Goal: Information Seeking & Learning: Learn about a topic

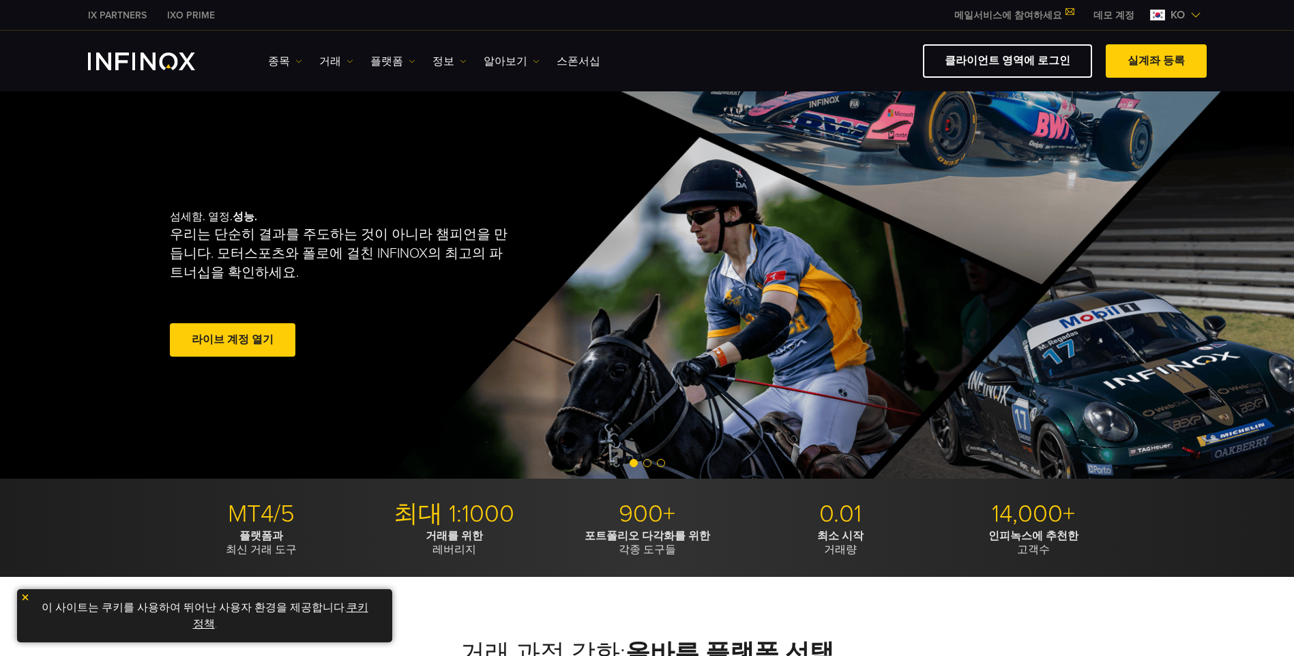
click at [346, 60] on img at bounding box center [349, 61] width 7 height 7
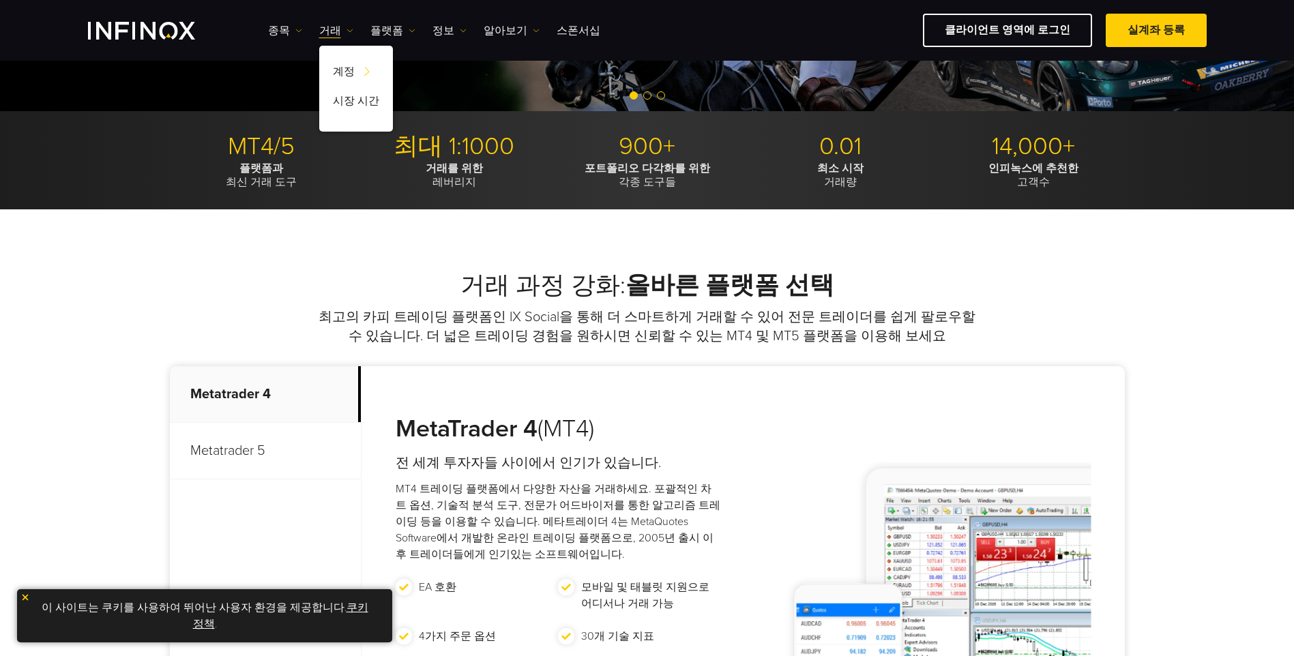
click at [273, 445] on p "Metatrader 5" at bounding box center [265, 451] width 191 height 57
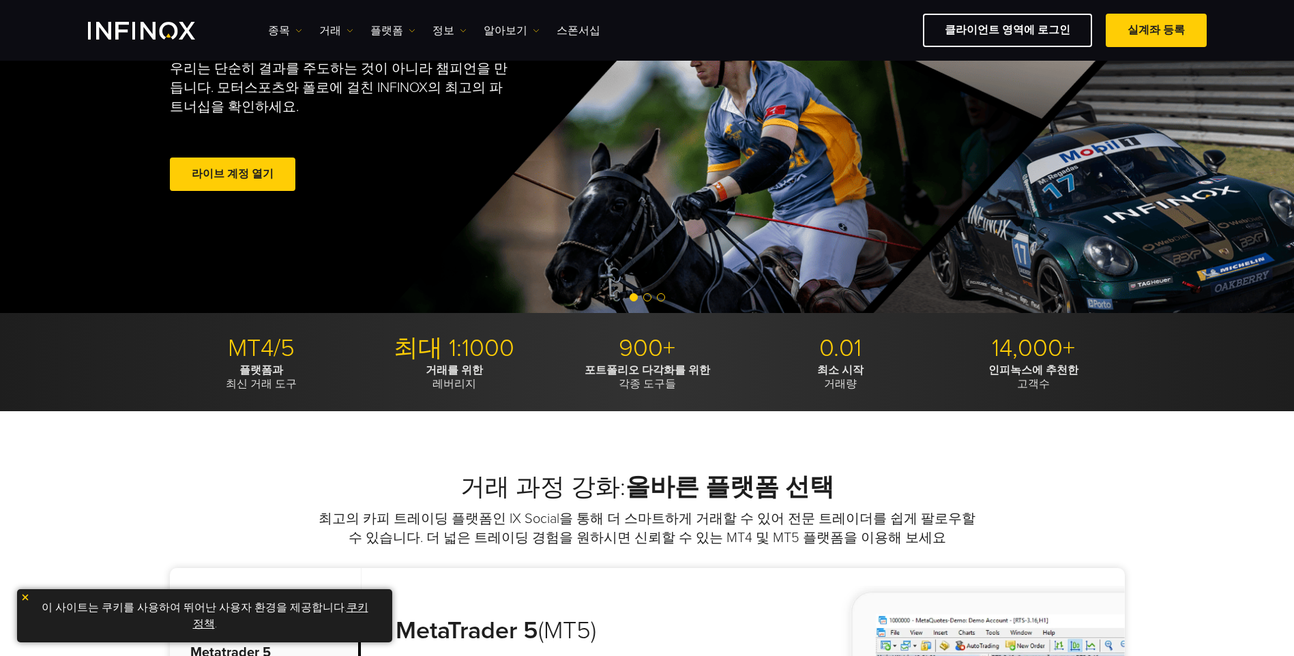
scroll to position [338, 0]
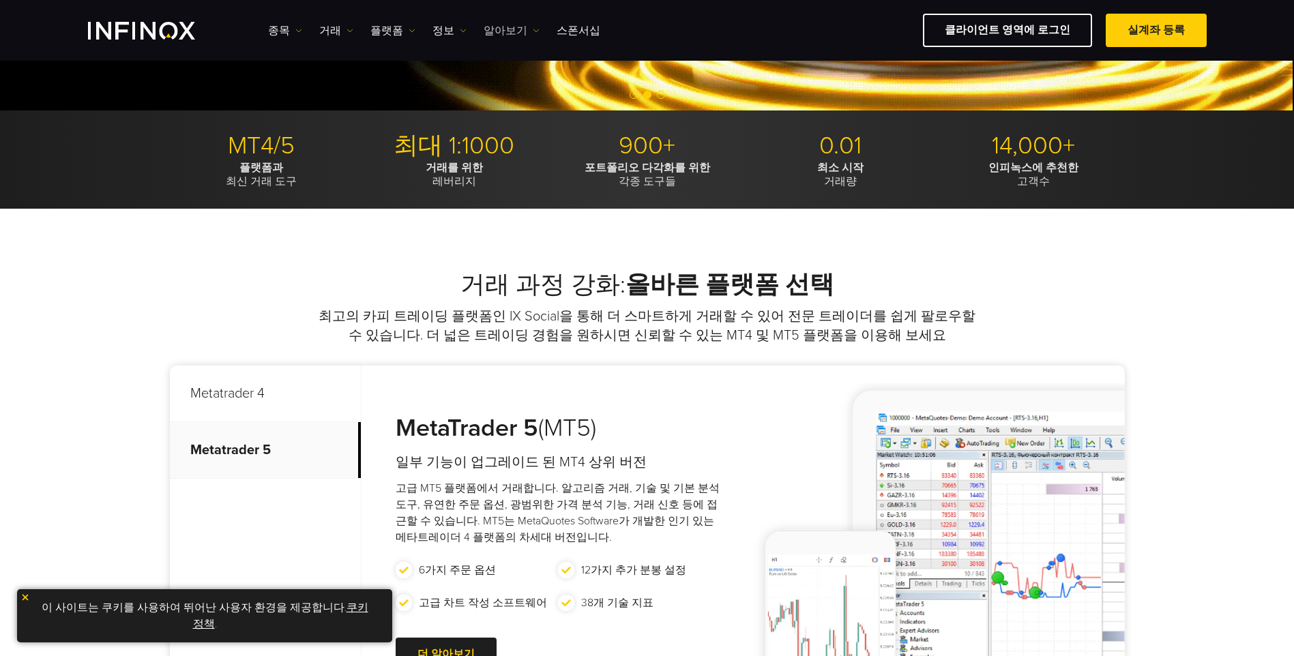
click at [492, 28] on link "알아보기" at bounding box center [512, 31] width 56 height 16
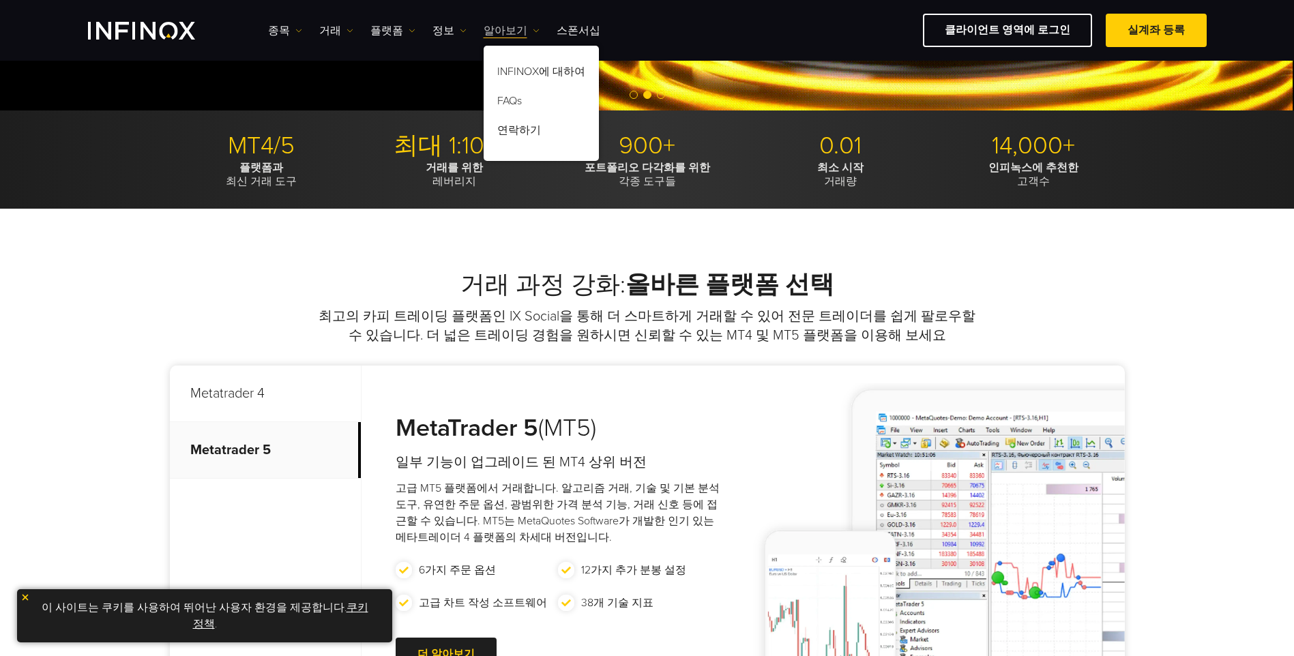
scroll to position [0, 0]
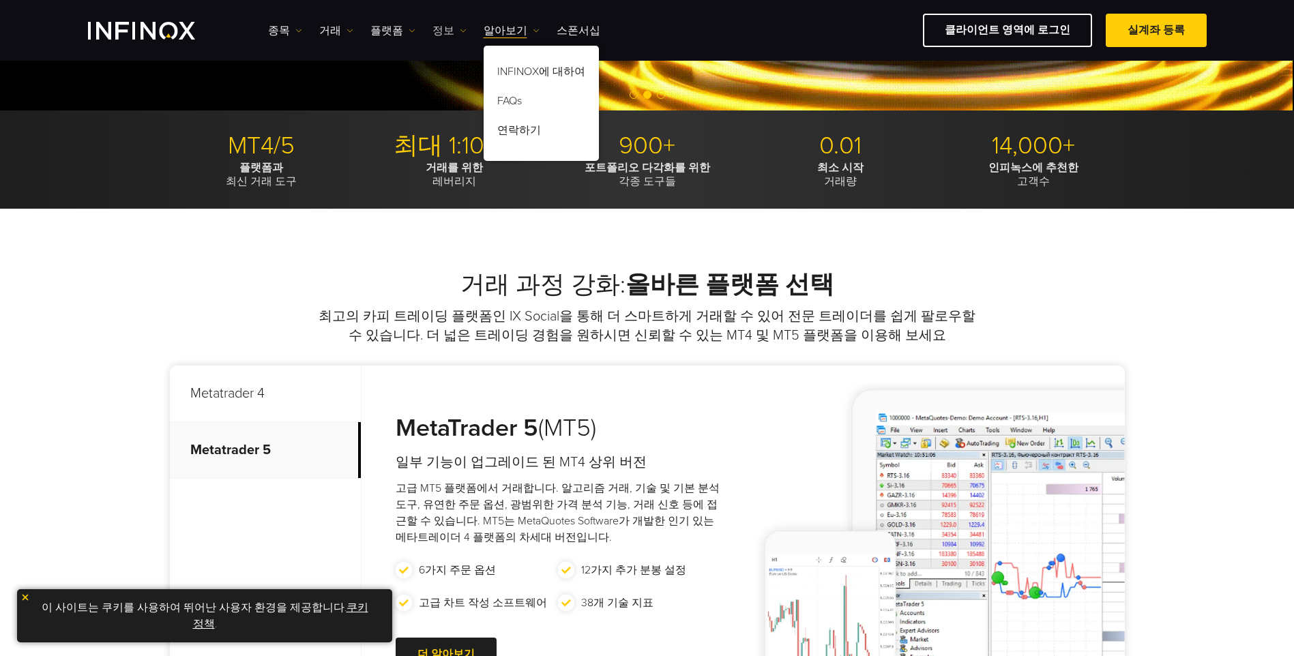
drag, startPoint x: 454, startPoint y: 25, endPoint x: 447, endPoint y: 31, distance: 9.3
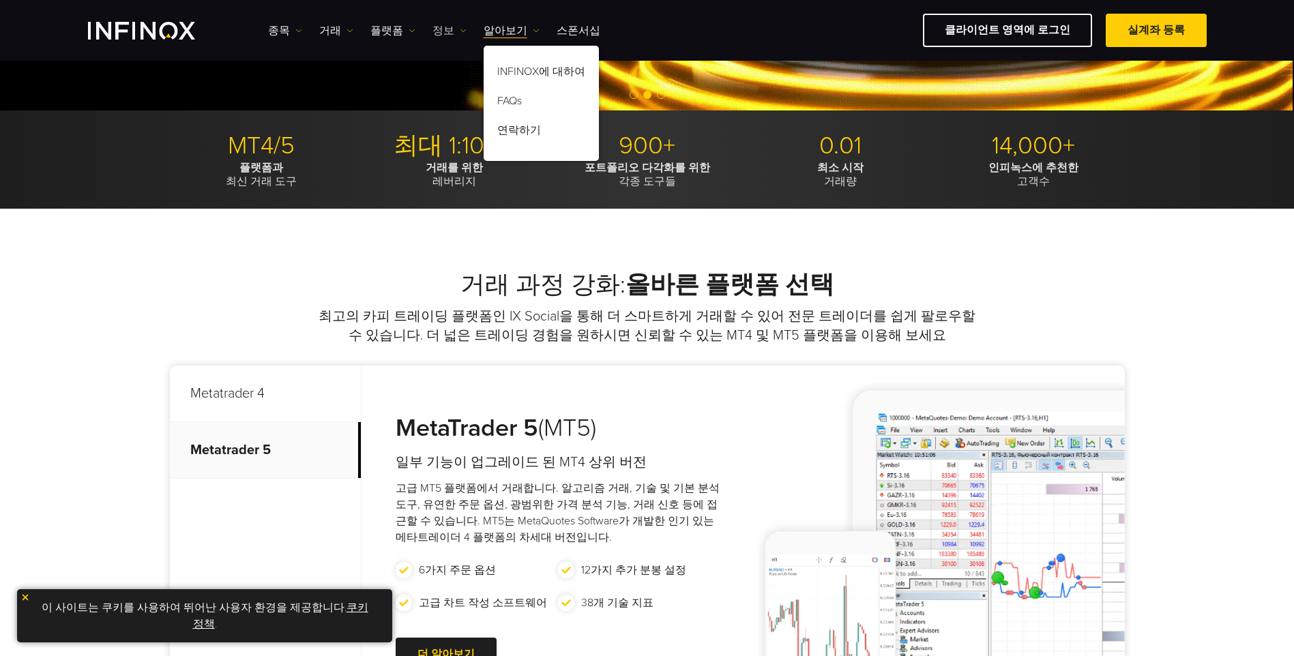
click at [447, 31] on link "정보" at bounding box center [449, 31] width 34 height 16
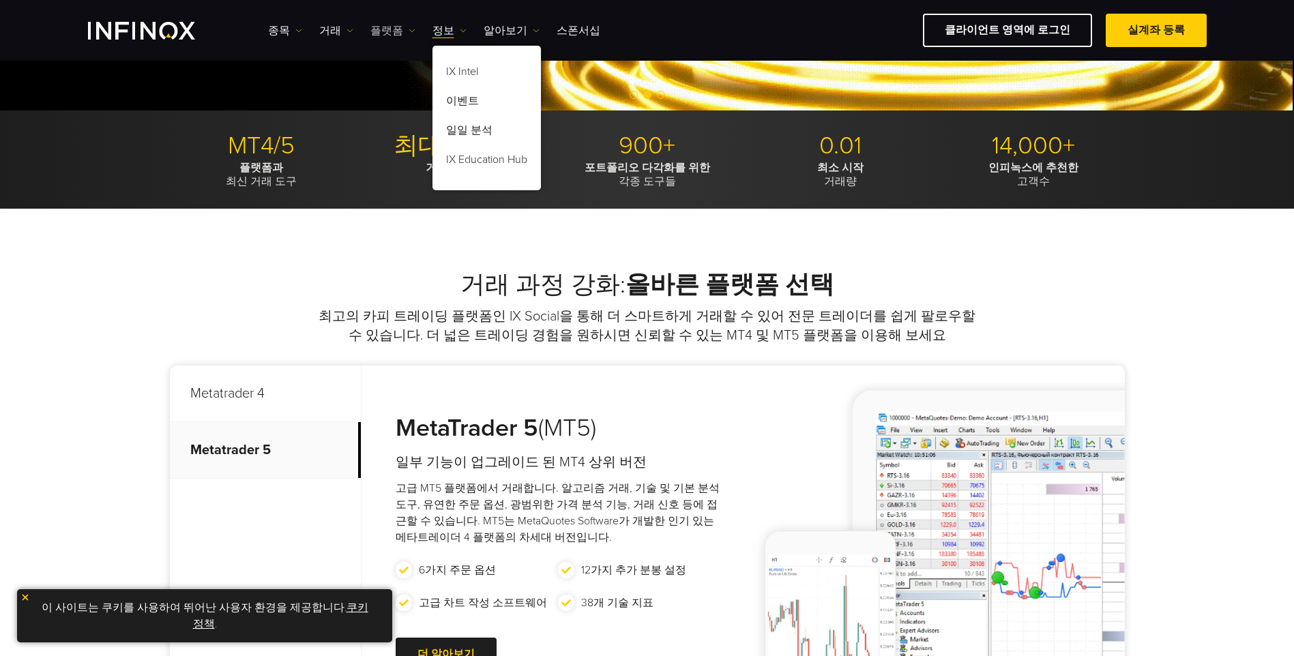
click at [402, 30] on link "플랫폼" at bounding box center [392, 31] width 45 height 16
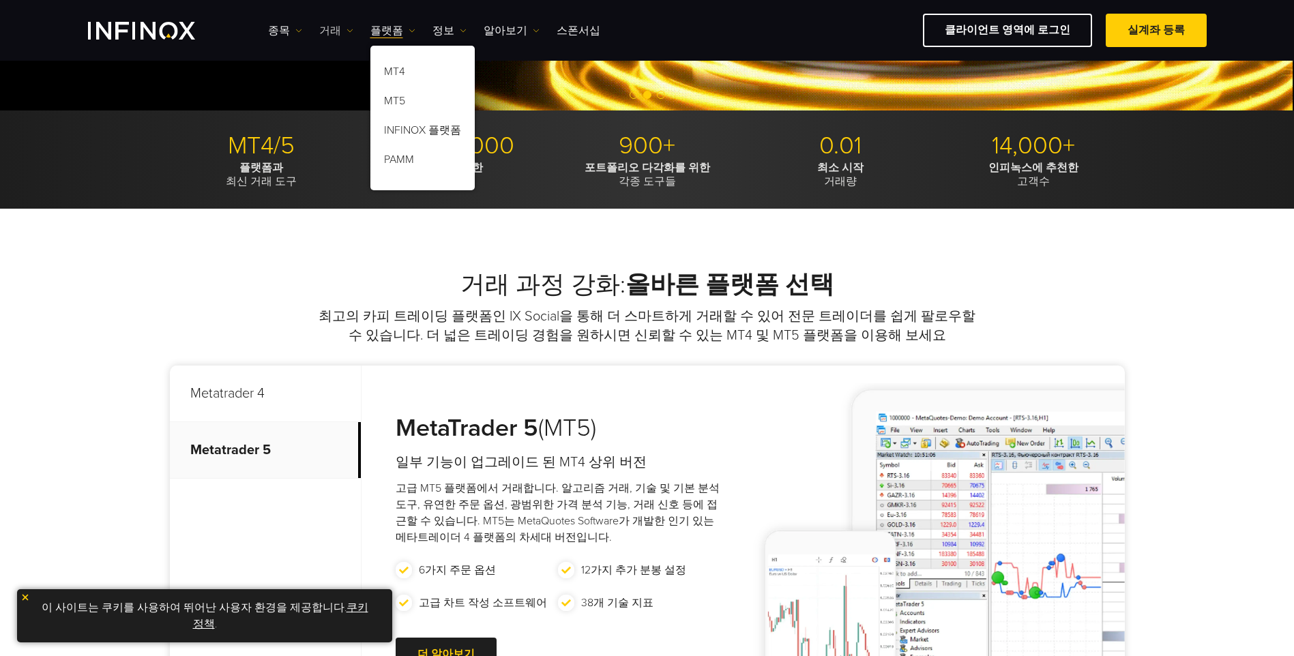
click at [327, 26] on link "거래" at bounding box center [336, 31] width 34 height 16
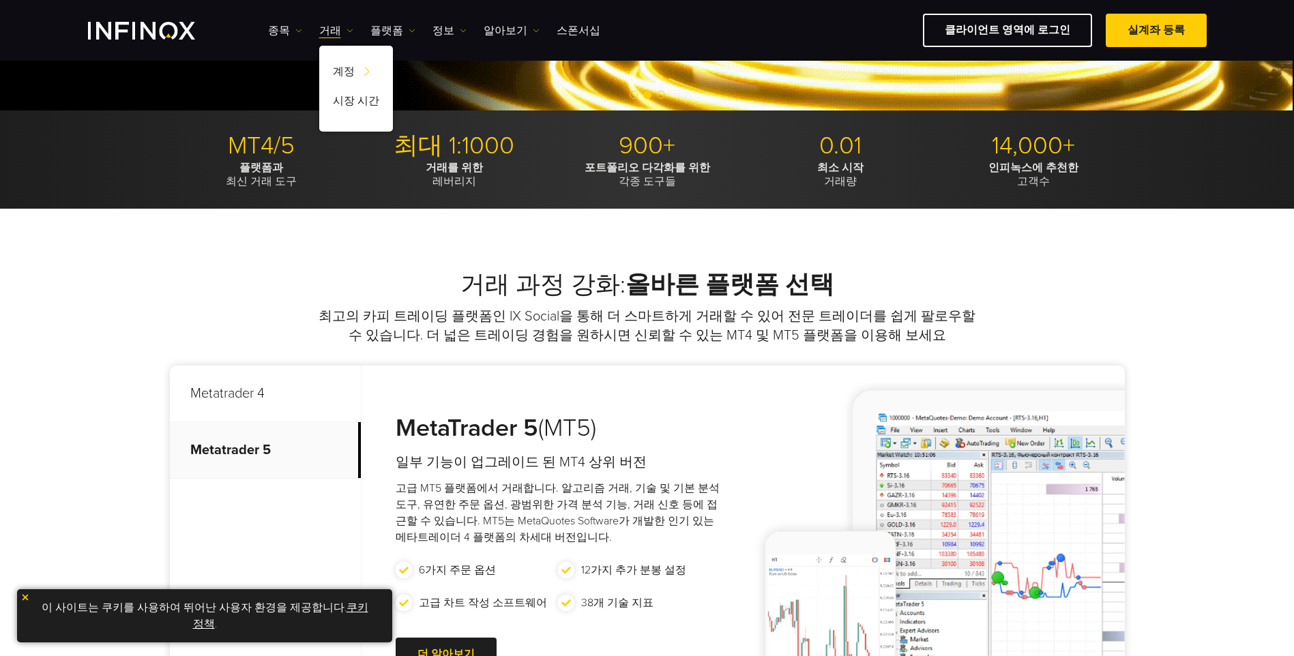
click at [281, 49] on div "종목 종목 상품 정보 거래 기업 계정" at bounding box center [647, 30] width 1294 height 61
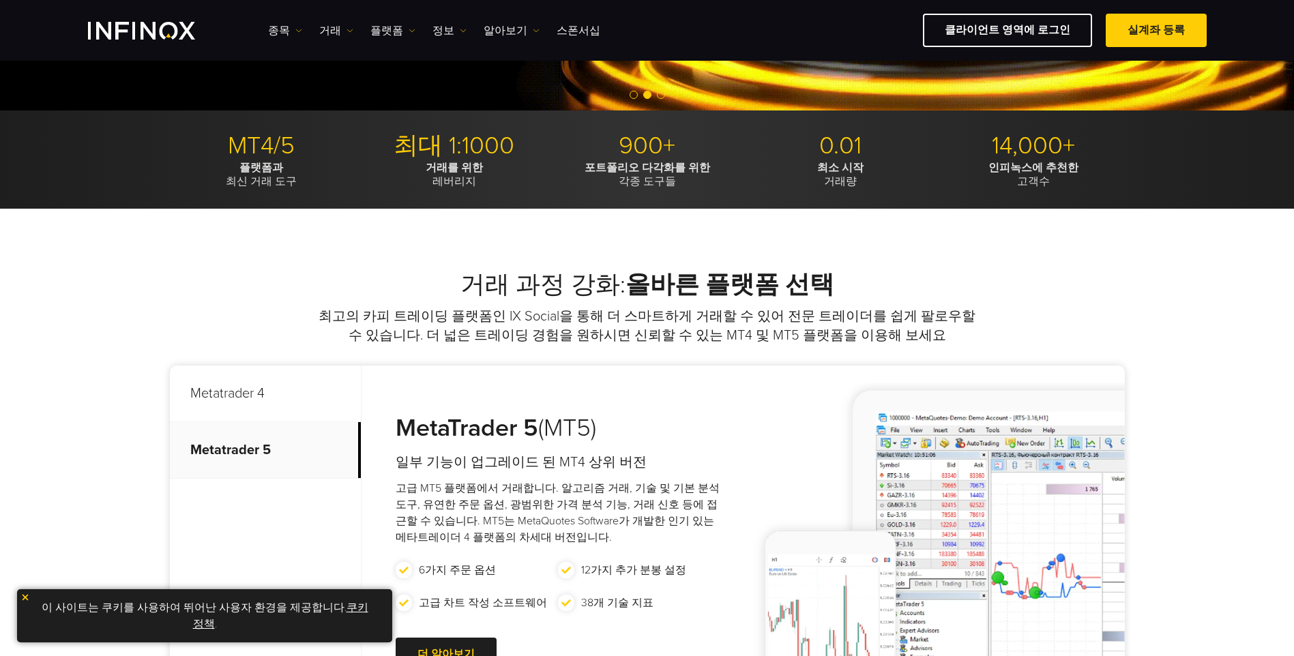
click at [278, 19] on div "종목 종목 상품 정보 거래 계정" at bounding box center [737, 30] width 938 height 33
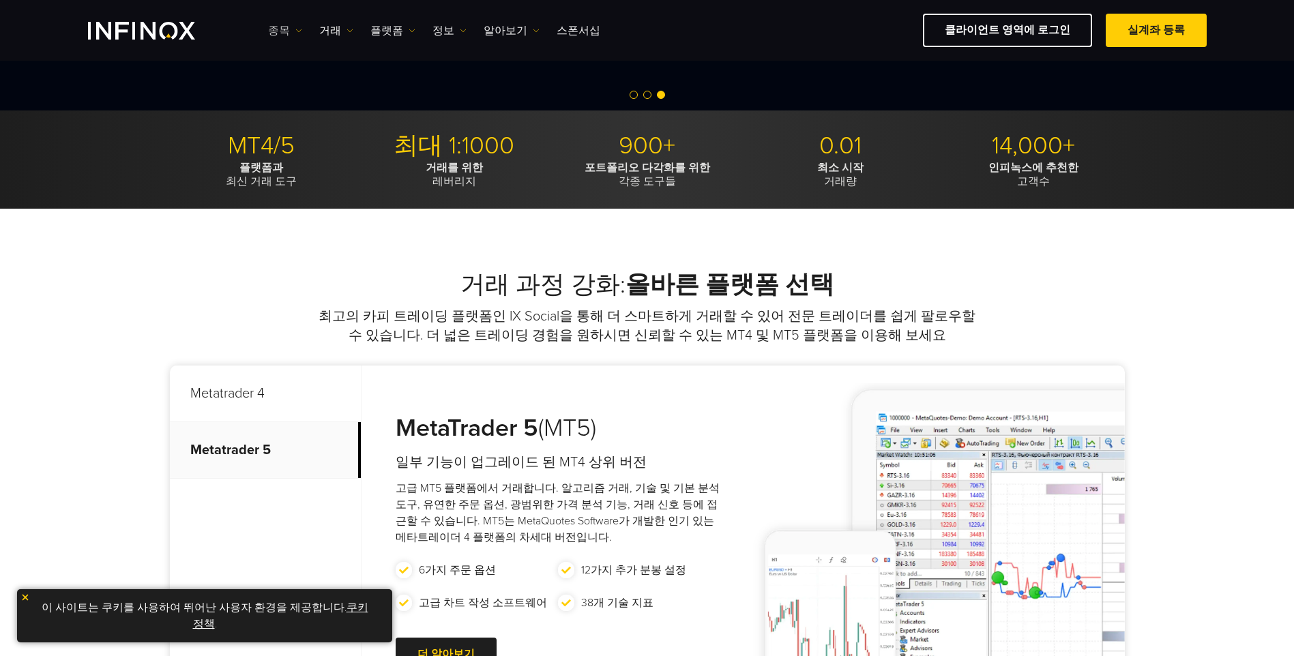
drag, startPoint x: 278, startPoint y: 19, endPoint x: 293, endPoint y: 28, distance: 17.4
click at [293, 28] on link "종목" at bounding box center [285, 31] width 34 height 16
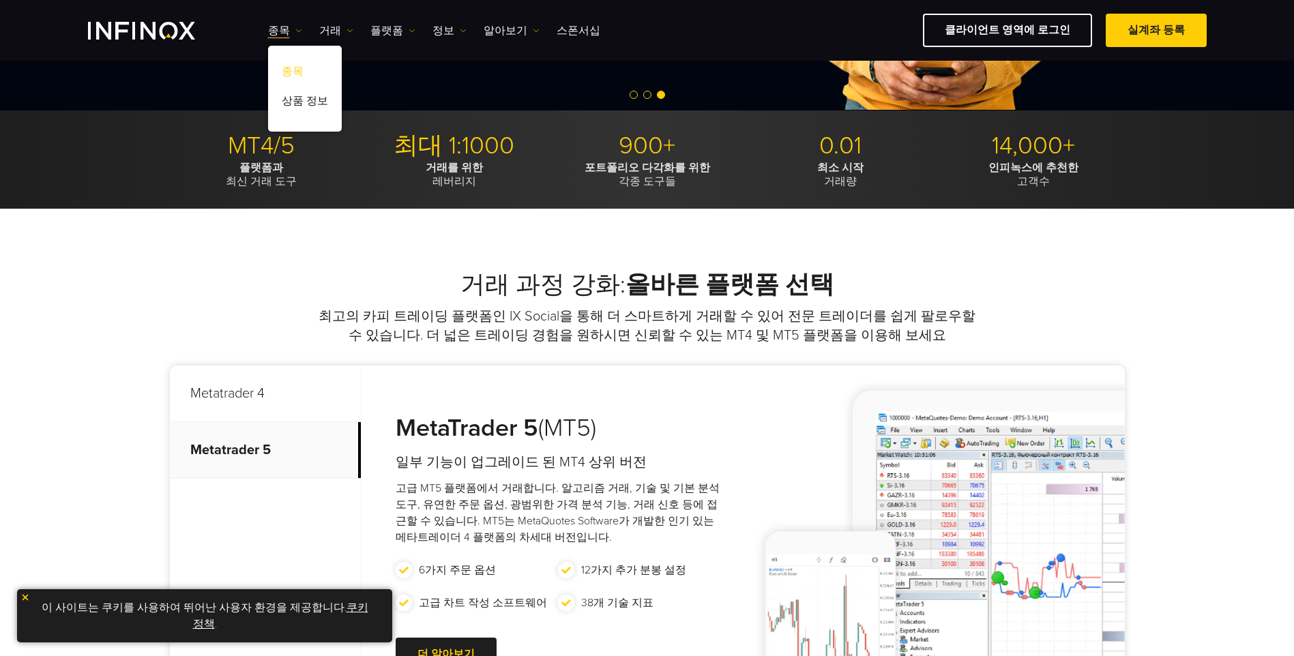
click at [294, 72] on link "종목" at bounding box center [305, 73] width 74 height 29
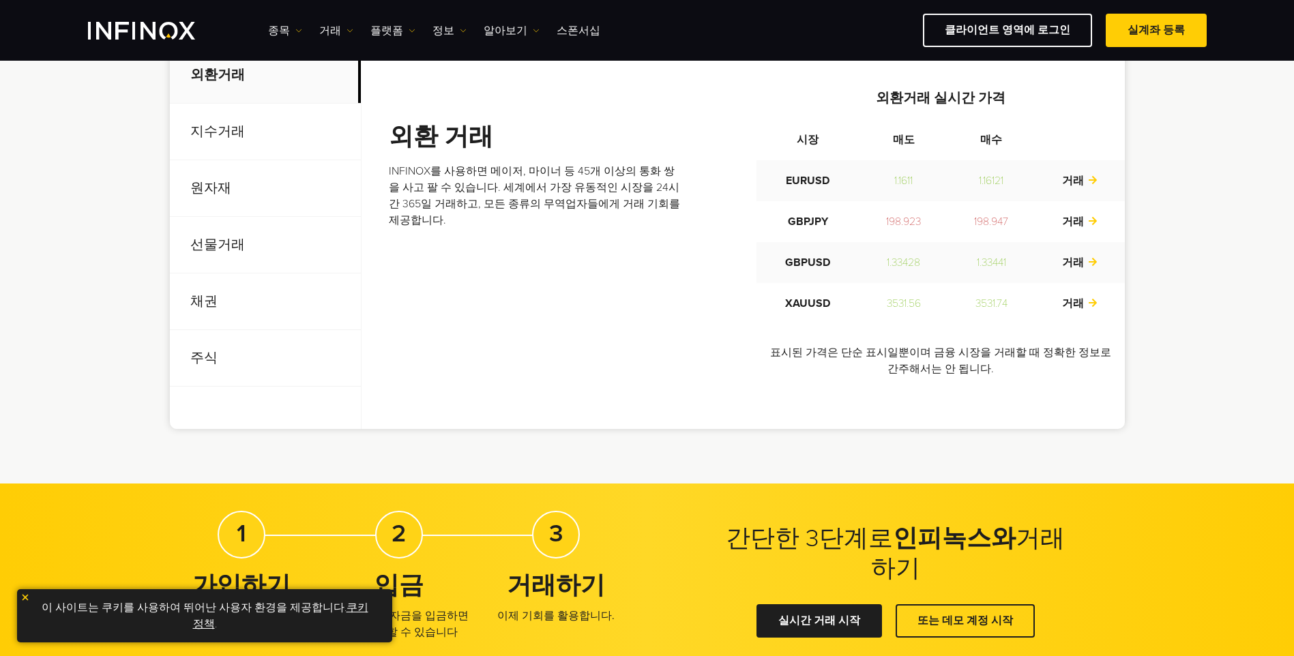
scroll to position [477, 0]
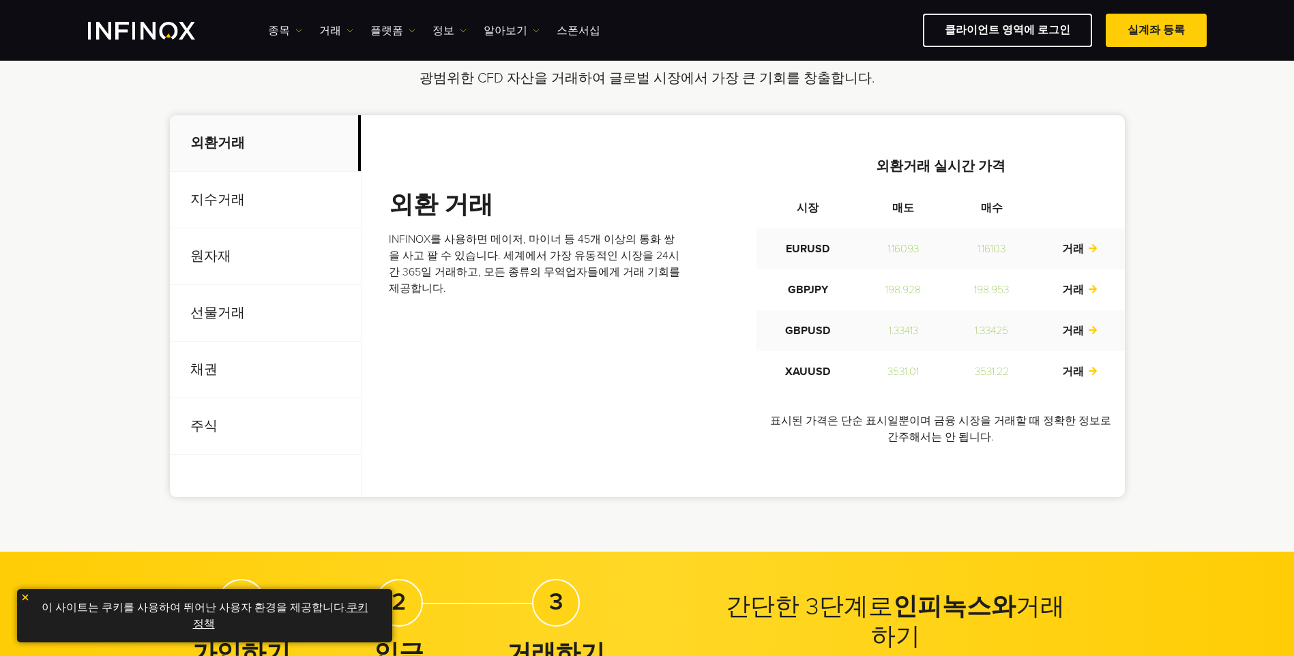
click at [236, 194] on p "지수거래" at bounding box center [265, 200] width 191 height 57
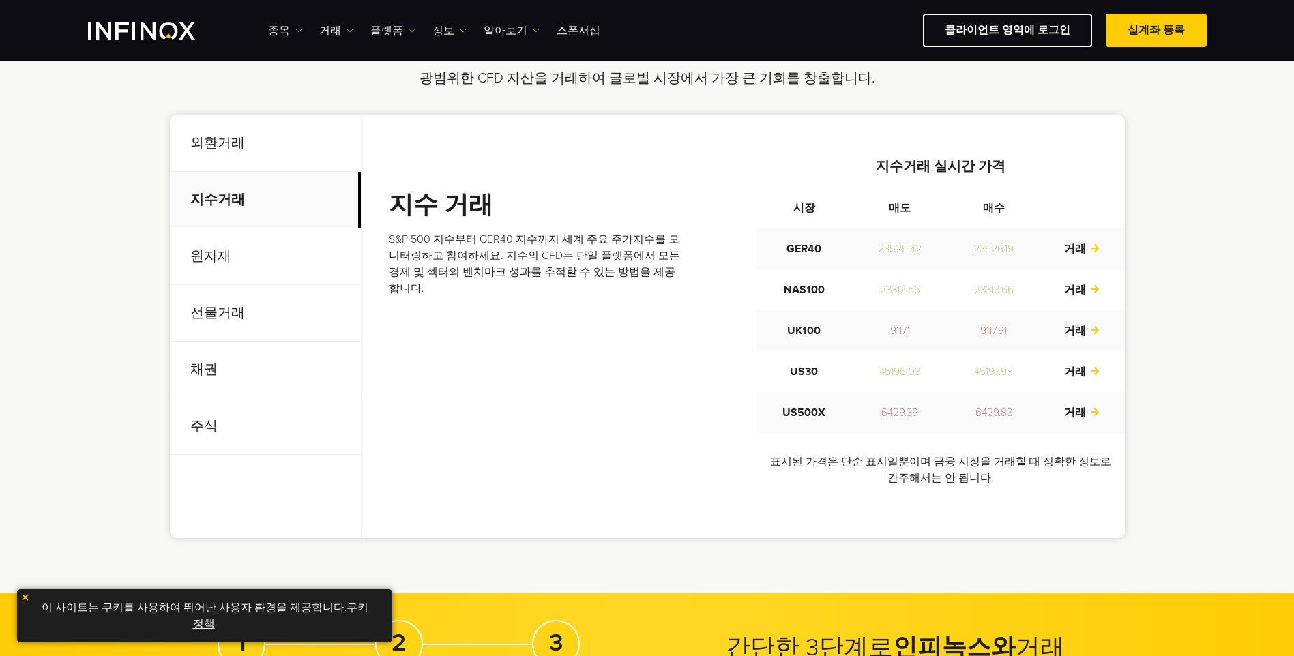
click at [226, 250] on p "원자재" at bounding box center [265, 256] width 191 height 57
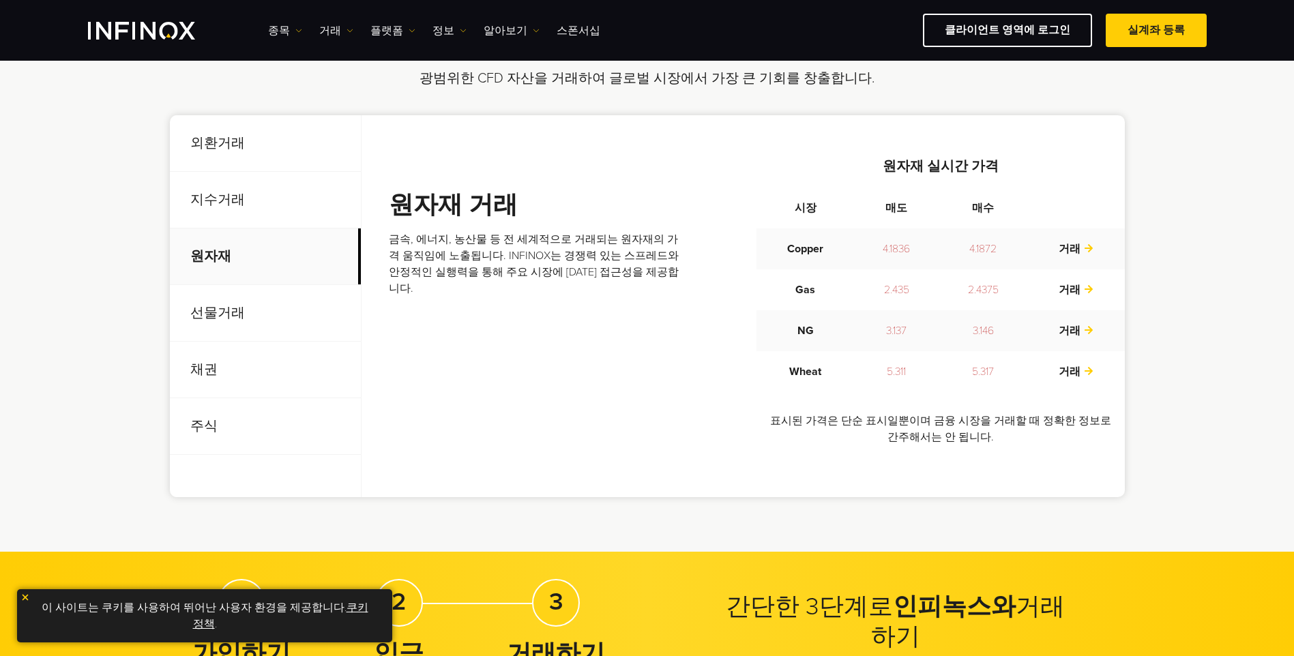
click at [237, 300] on p "선물거래" at bounding box center [265, 313] width 191 height 57
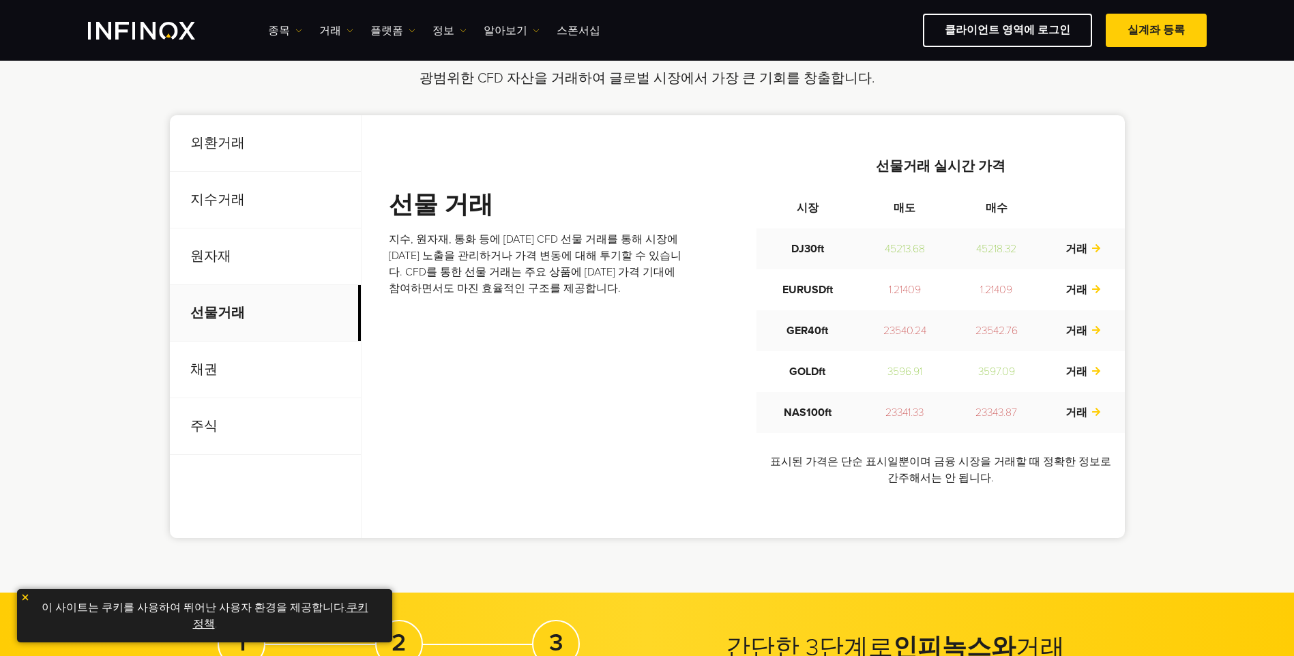
click at [224, 364] on p "채권" at bounding box center [265, 370] width 191 height 57
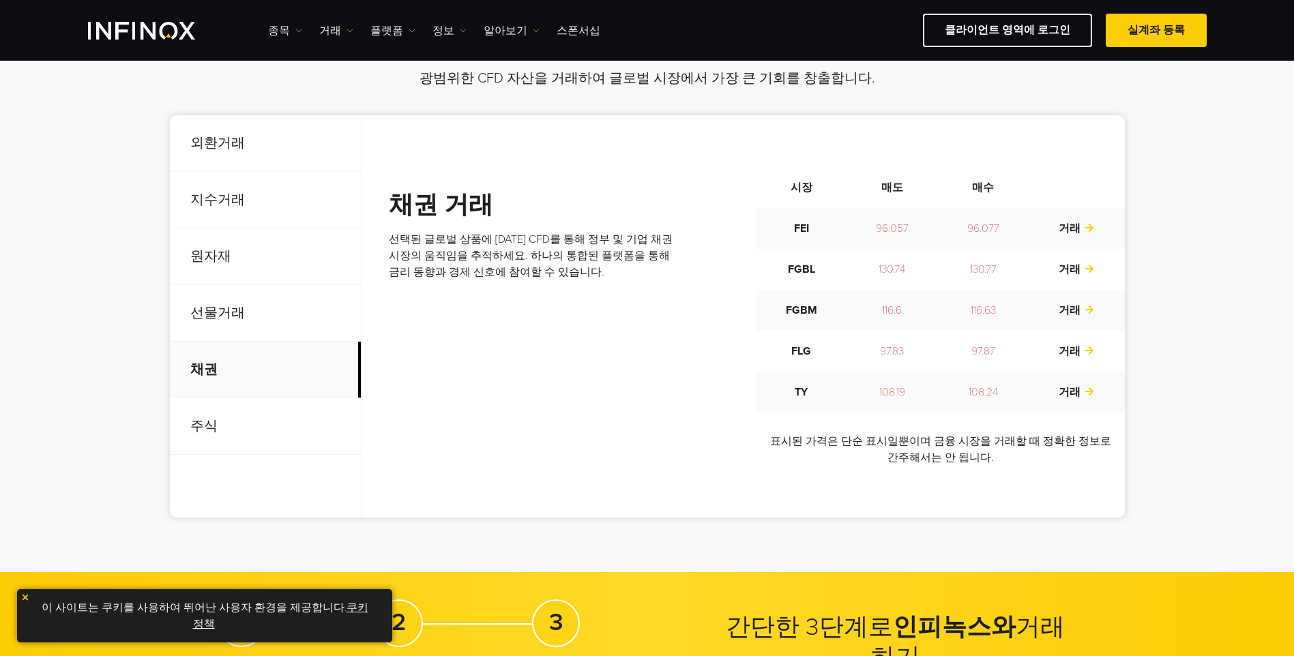
click at [205, 431] on p "주식" at bounding box center [265, 426] width 191 height 57
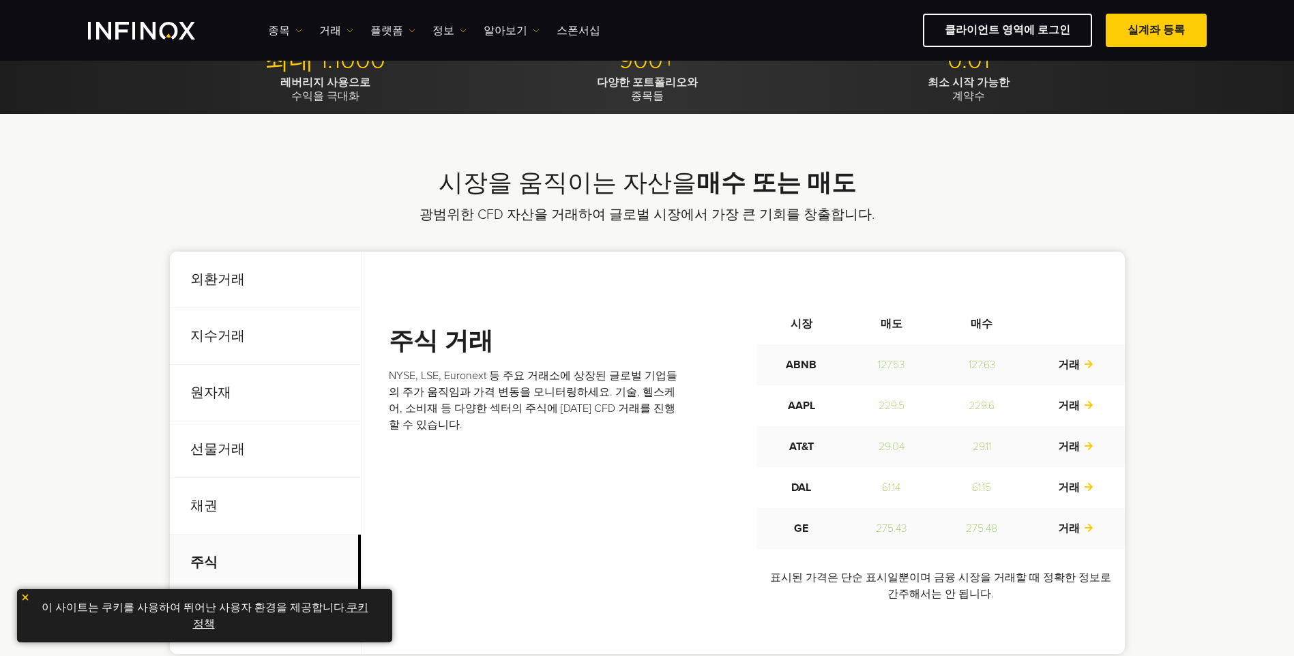
scroll to position [0, 0]
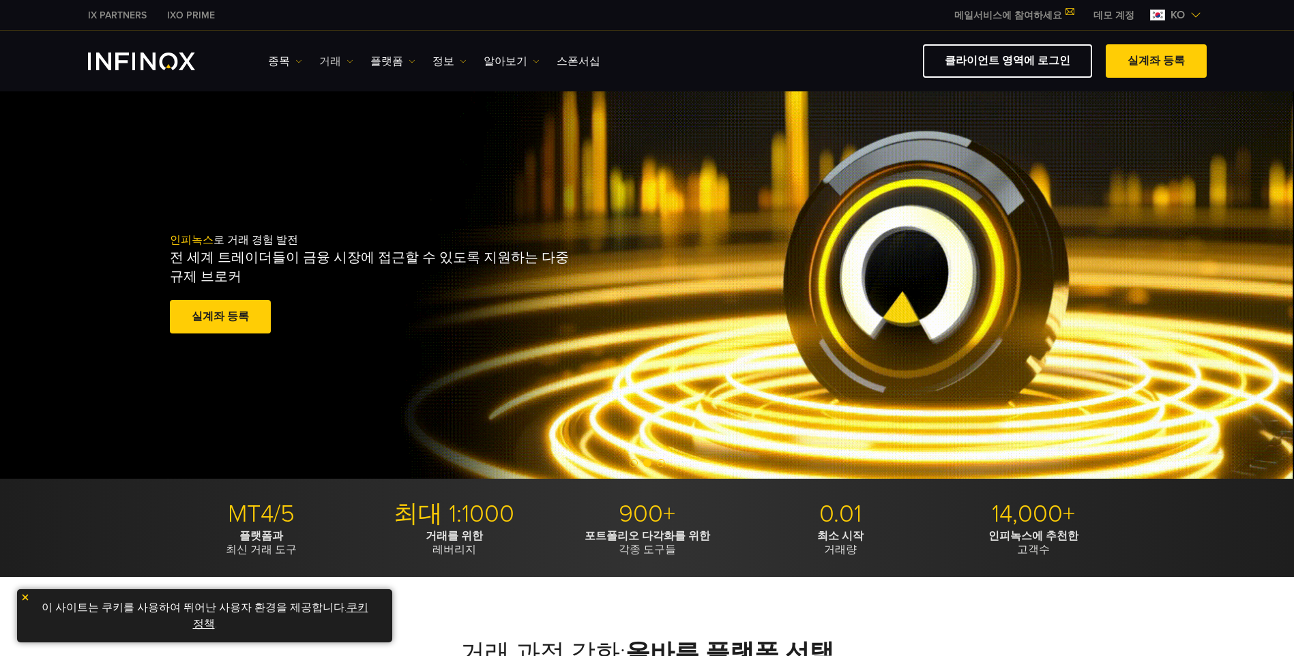
click at [321, 62] on link "거래" at bounding box center [336, 61] width 34 height 16
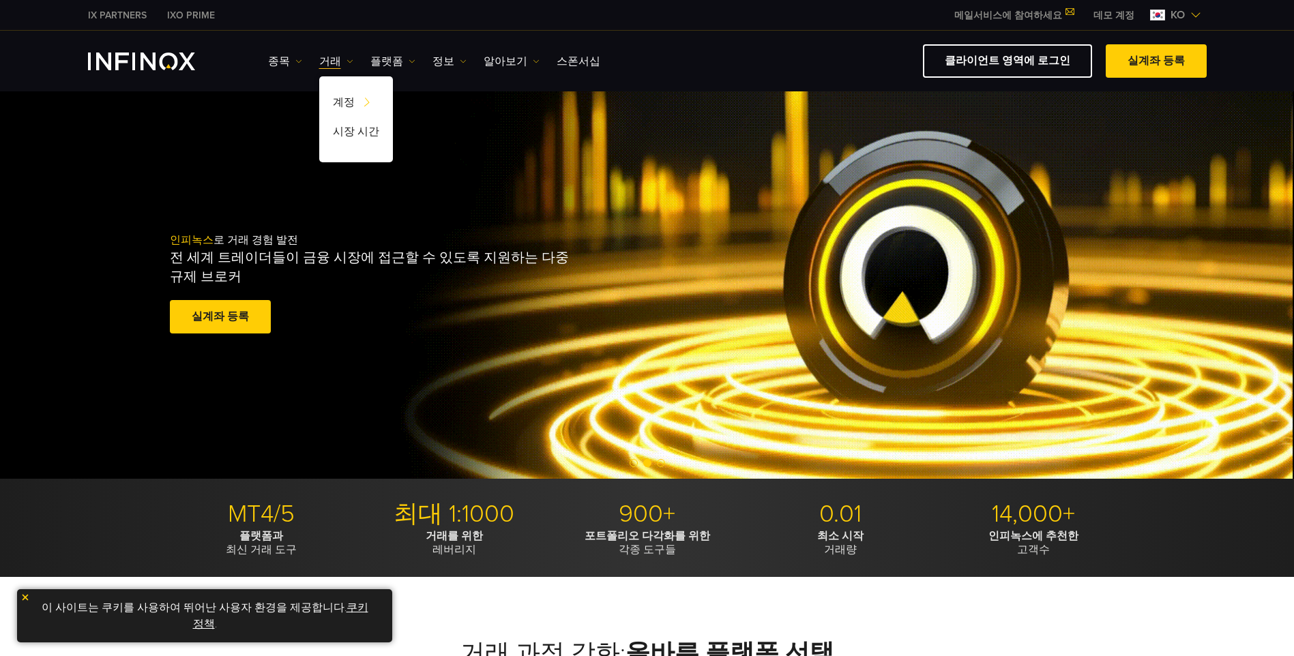
click at [286, 71] on div "종목 종목 상품 정보 거래 계정" at bounding box center [737, 60] width 938 height 33
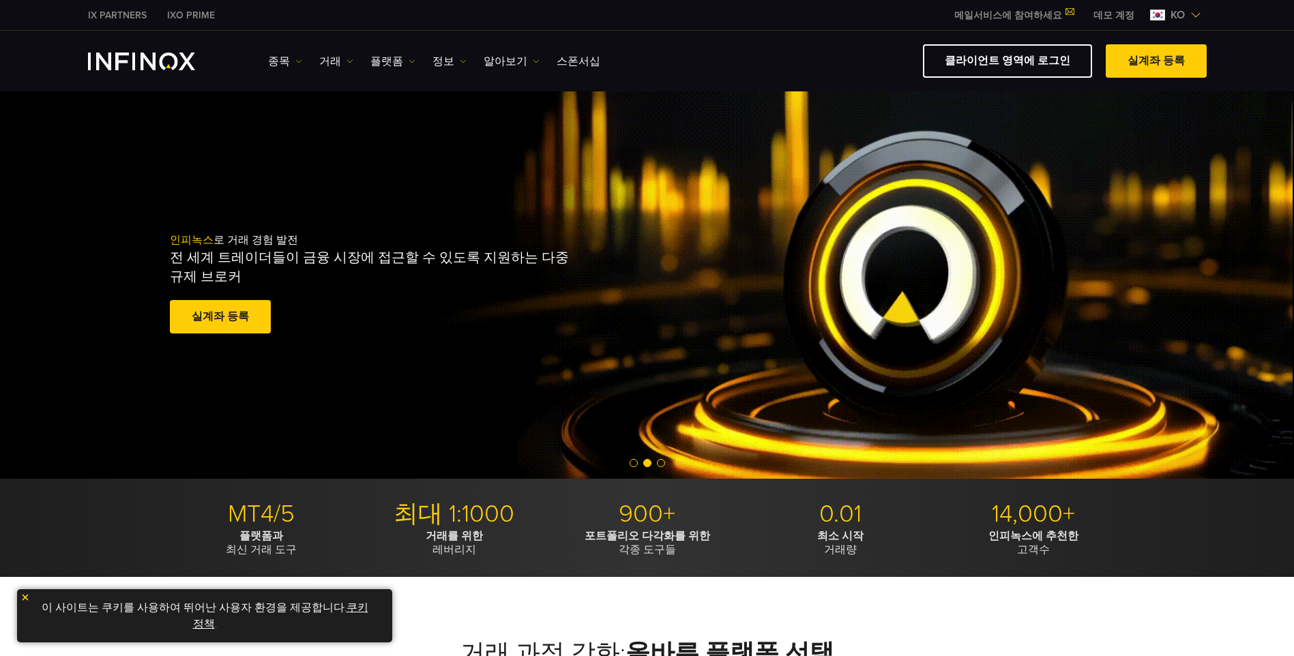
click at [282, 70] on div "종목 종목 상품 정보 거래 계정" at bounding box center [737, 60] width 938 height 33
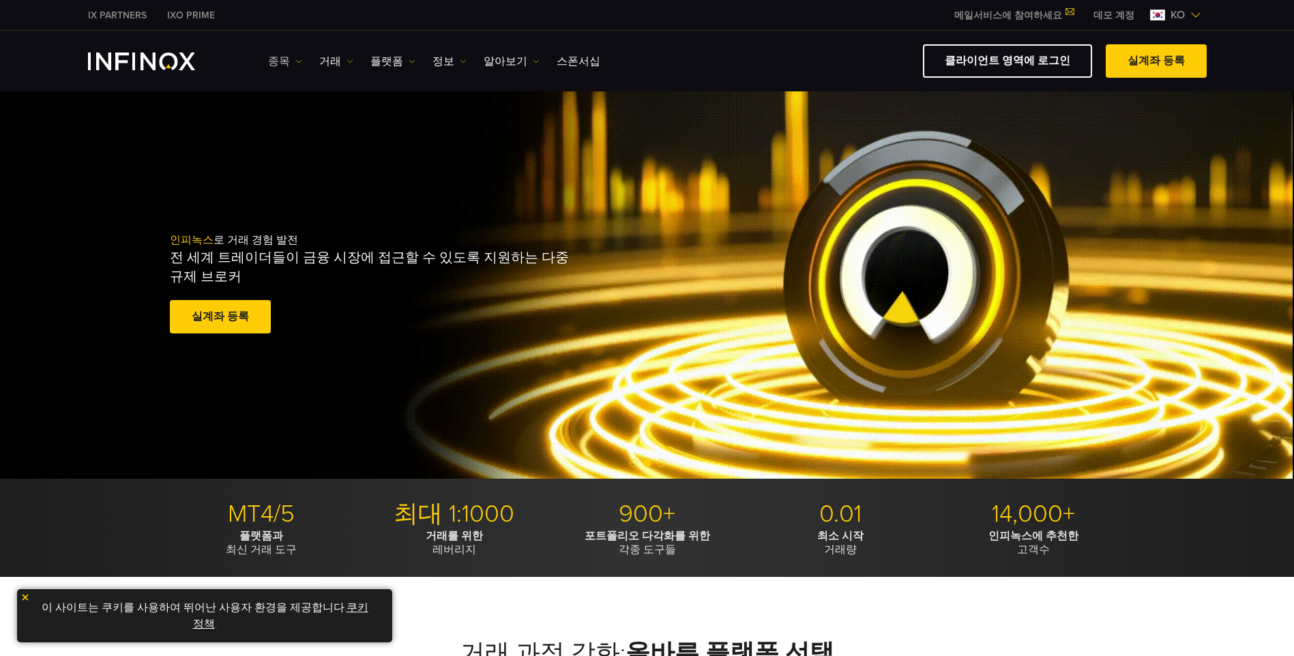
click at [276, 58] on link "종목" at bounding box center [285, 61] width 34 height 16
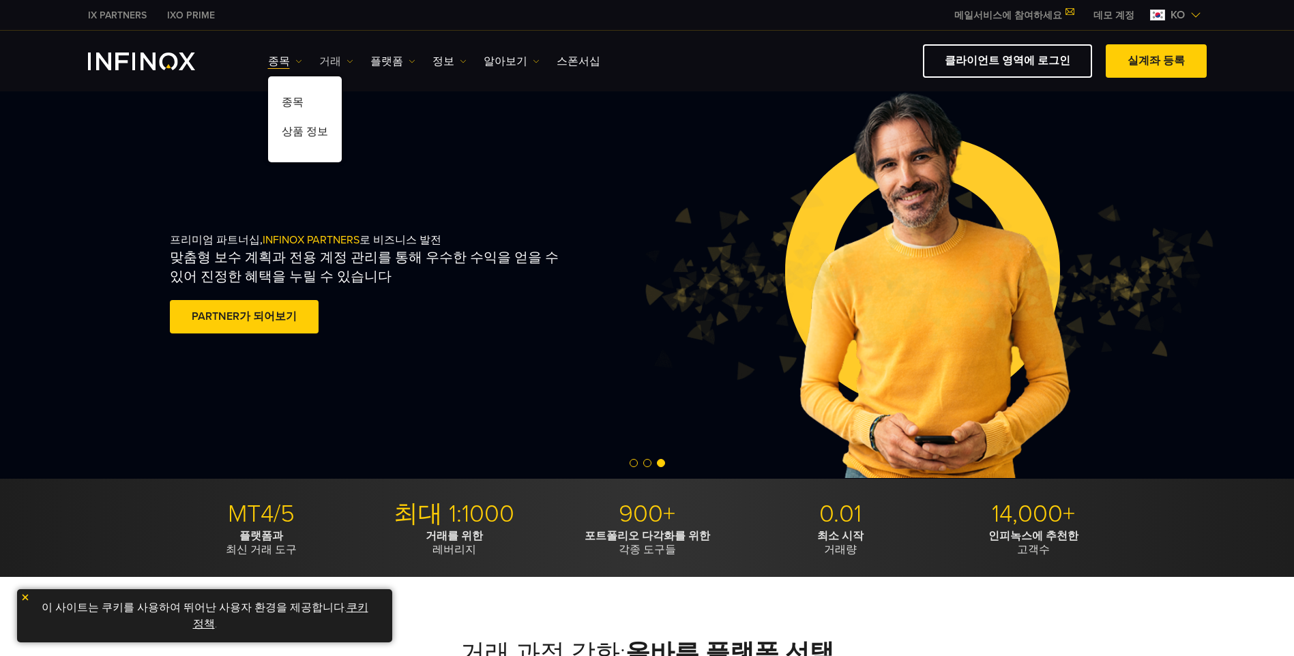
click at [323, 67] on link "거래" at bounding box center [336, 61] width 34 height 16
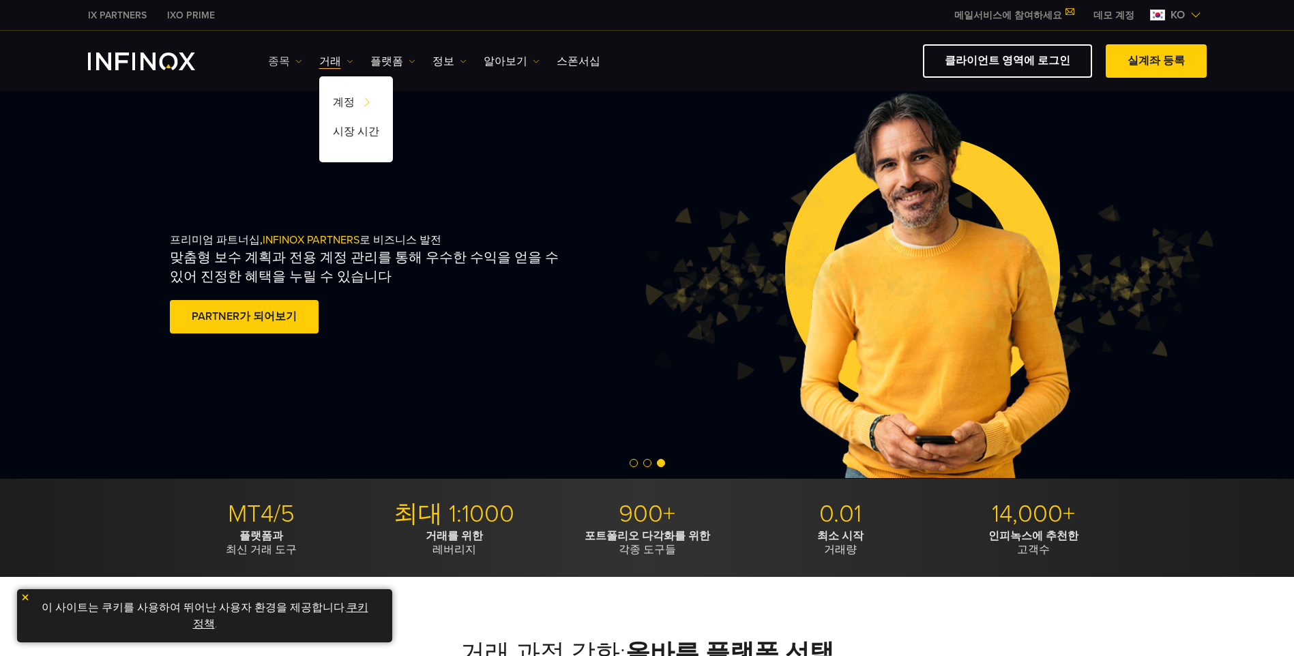
click at [282, 62] on link "종목" at bounding box center [285, 61] width 34 height 16
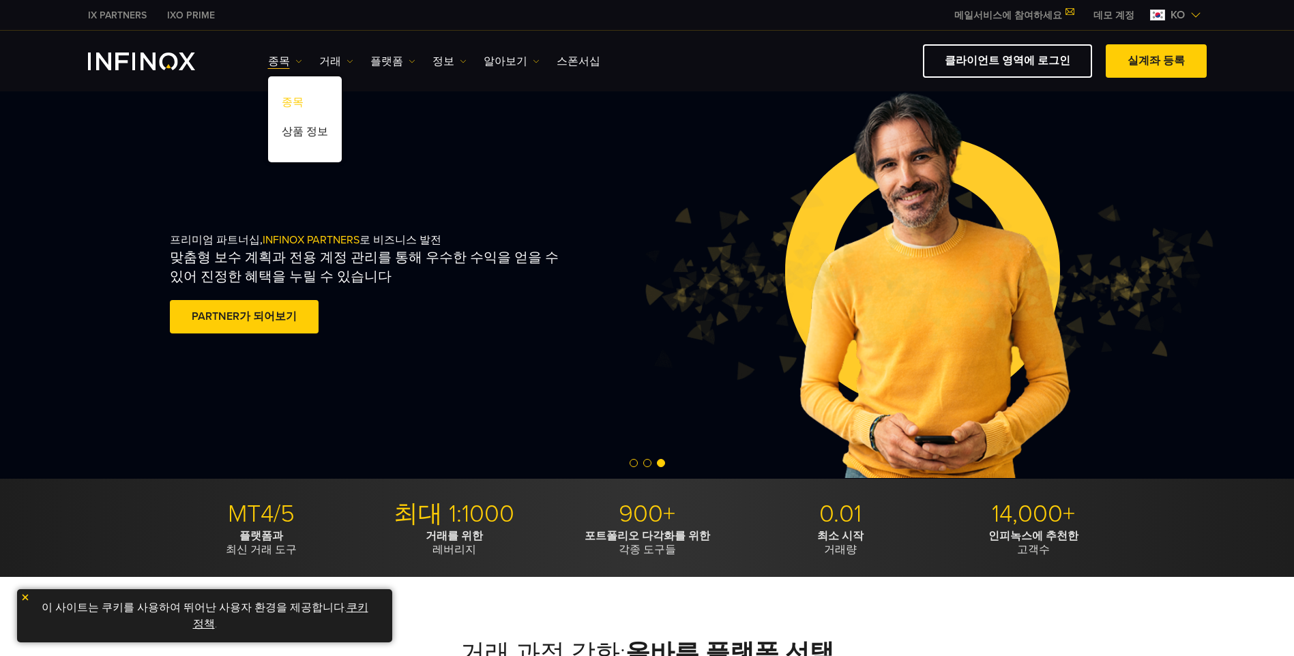
click at [290, 98] on link "종목" at bounding box center [305, 104] width 74 height 29
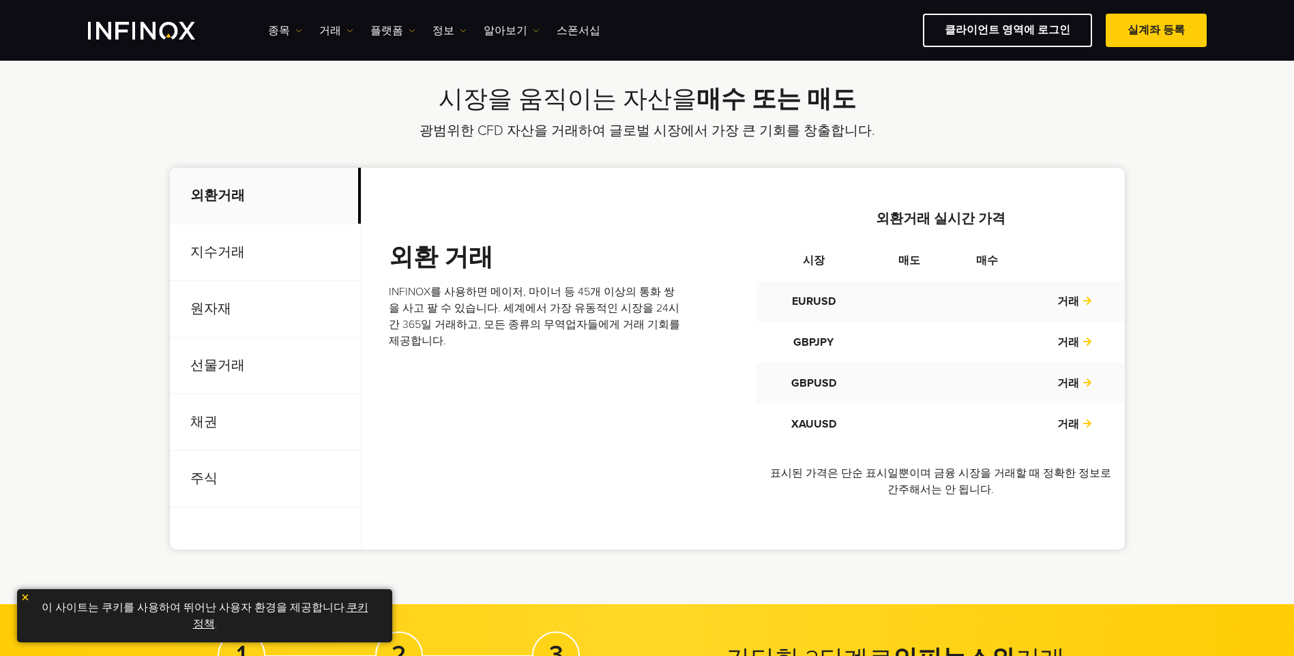
scroll to position [409, 0]
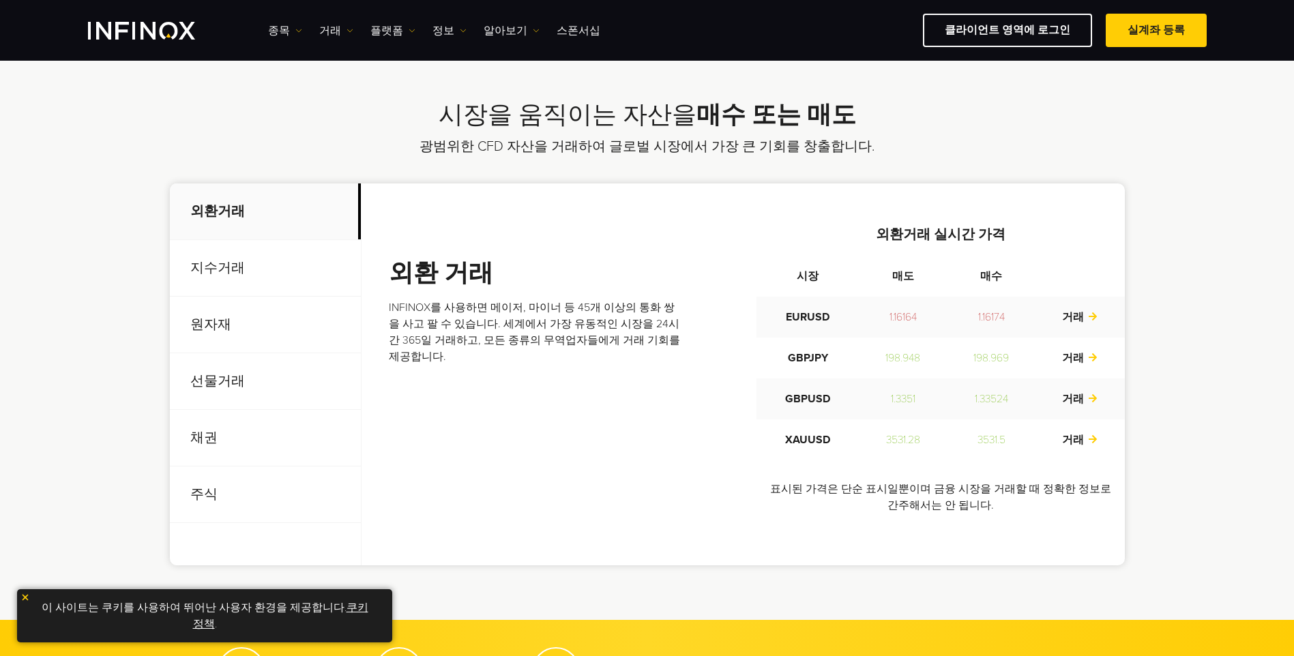
click at [231, 254] on p "지수거래" at bounding box center [265, 268] width 191 height 57
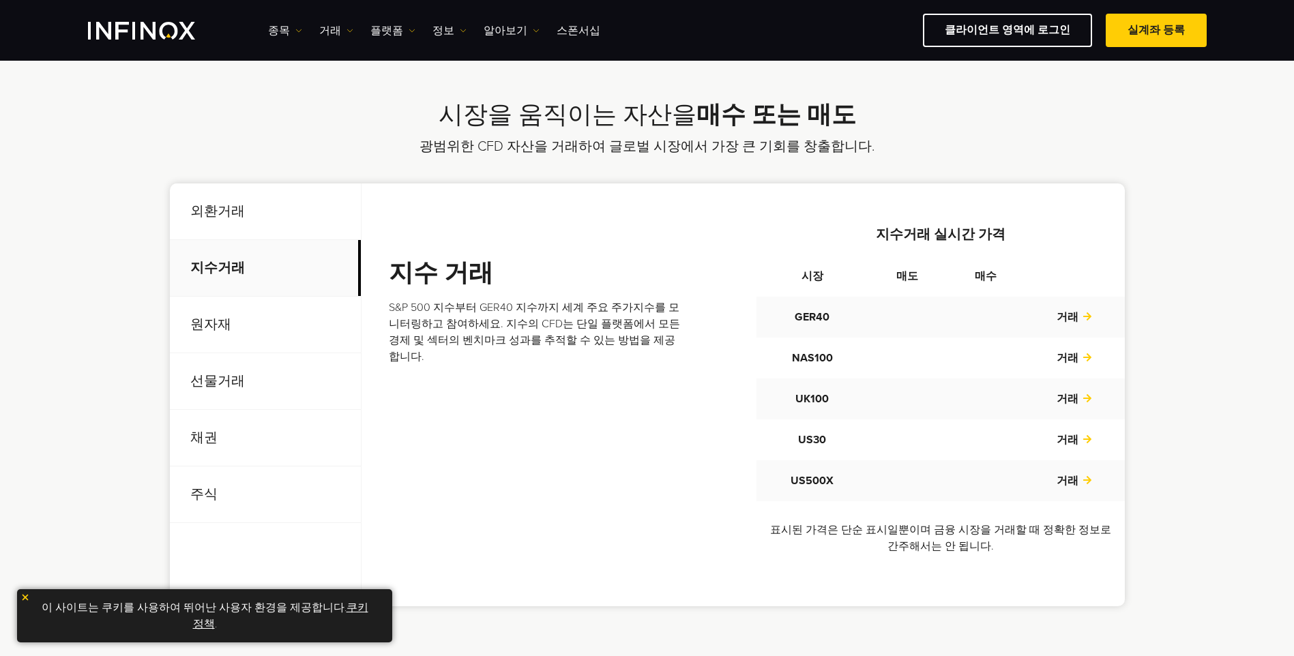
scroll to position [0, 0]
click at [215, 320] on p "원자재" at bounding box center [265, 325] width 191 height 57
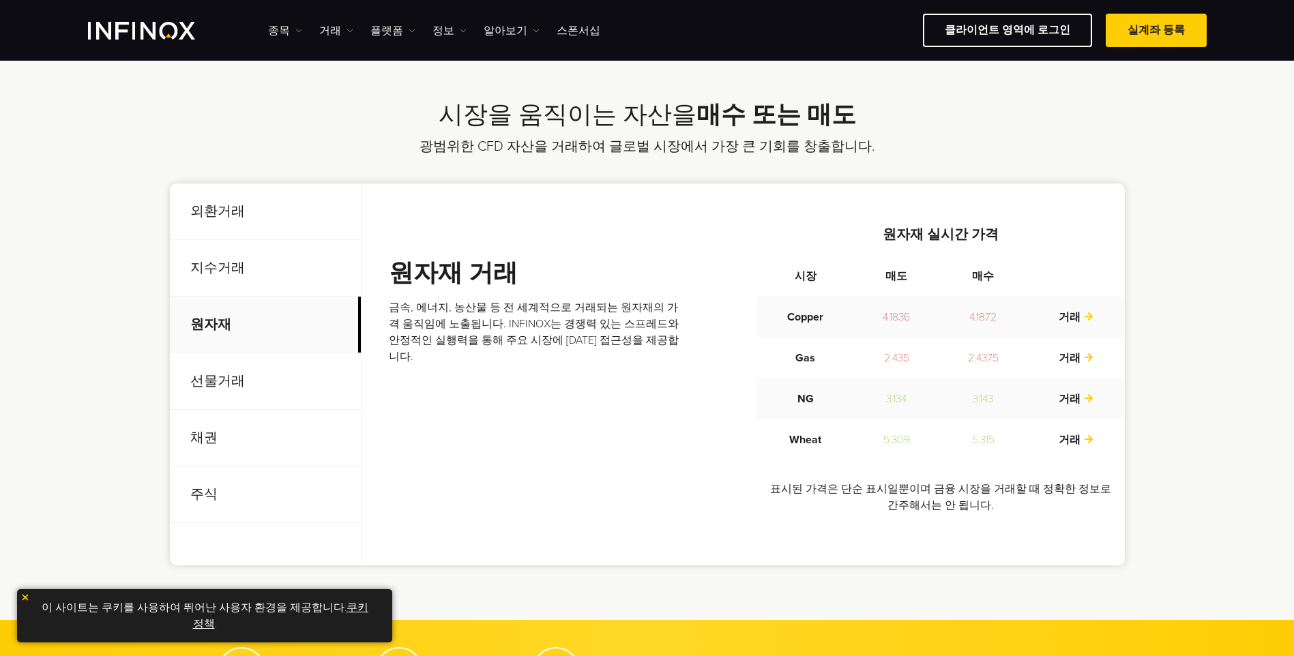
click at [199, 353] on p "선물거래" at bounding box center [265, 381] width 191 height 57
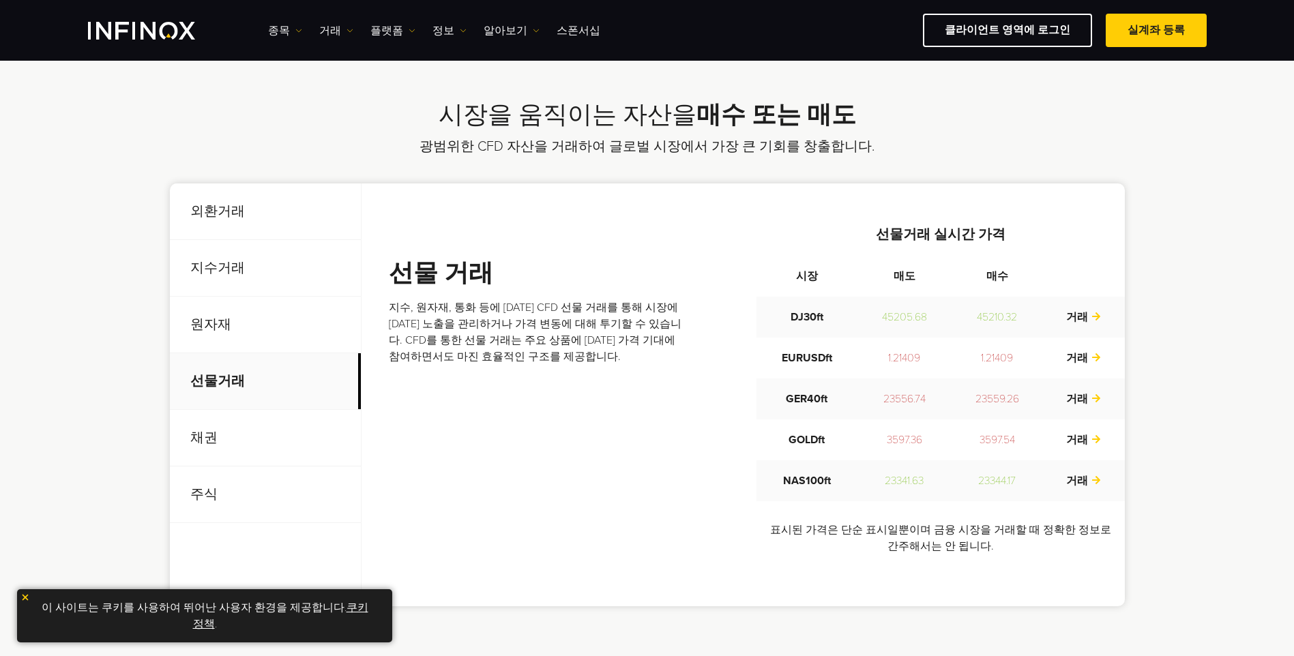
click at [202, 370] on p "선물거래" at bounding box center [265, 381] width 191 height 57
click at [198, 445] on p "채권" at bounding box center [265, 438] width 191 height 57
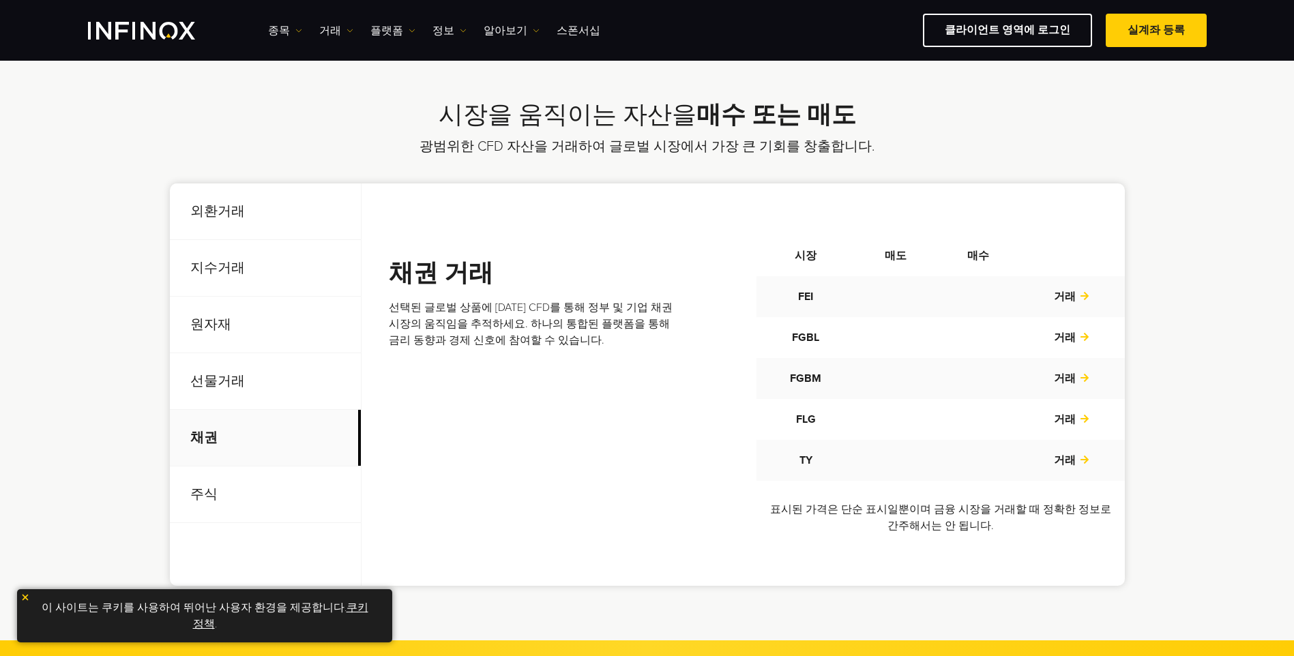
scroll to position [614, 0]
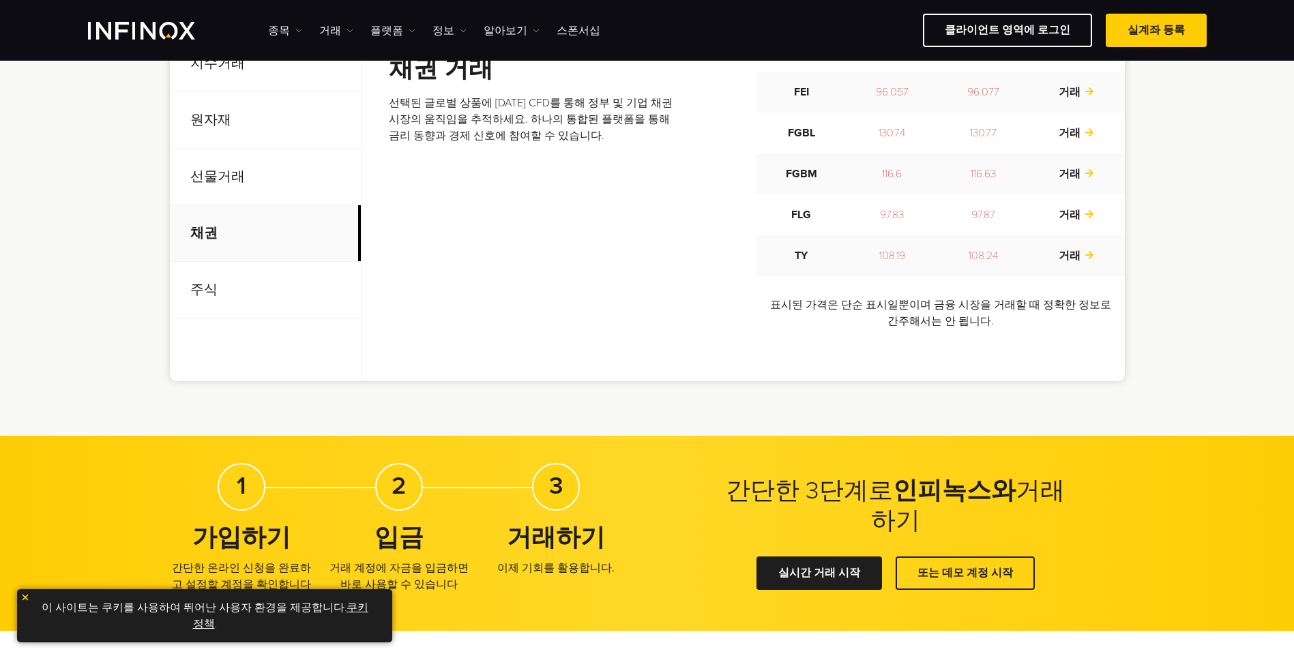
click at [239, 285] on p "주식" at bounding box center [265, 290] width 191 height 57
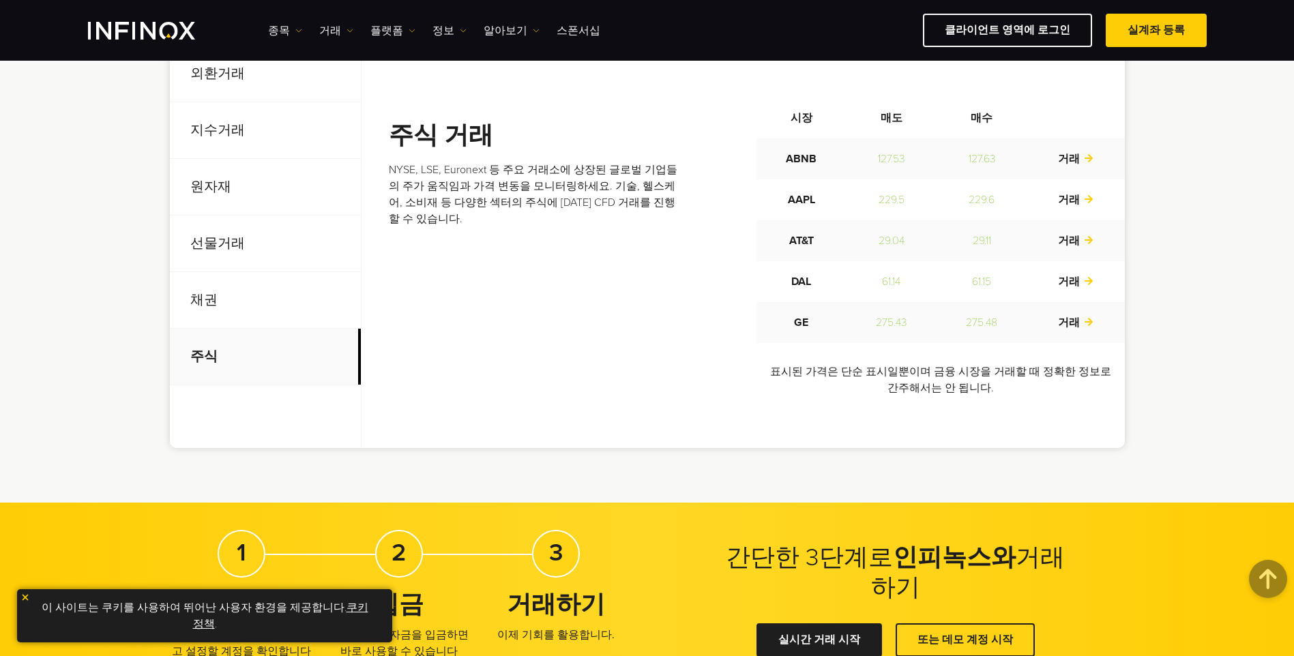
scroll to position [545, 0]
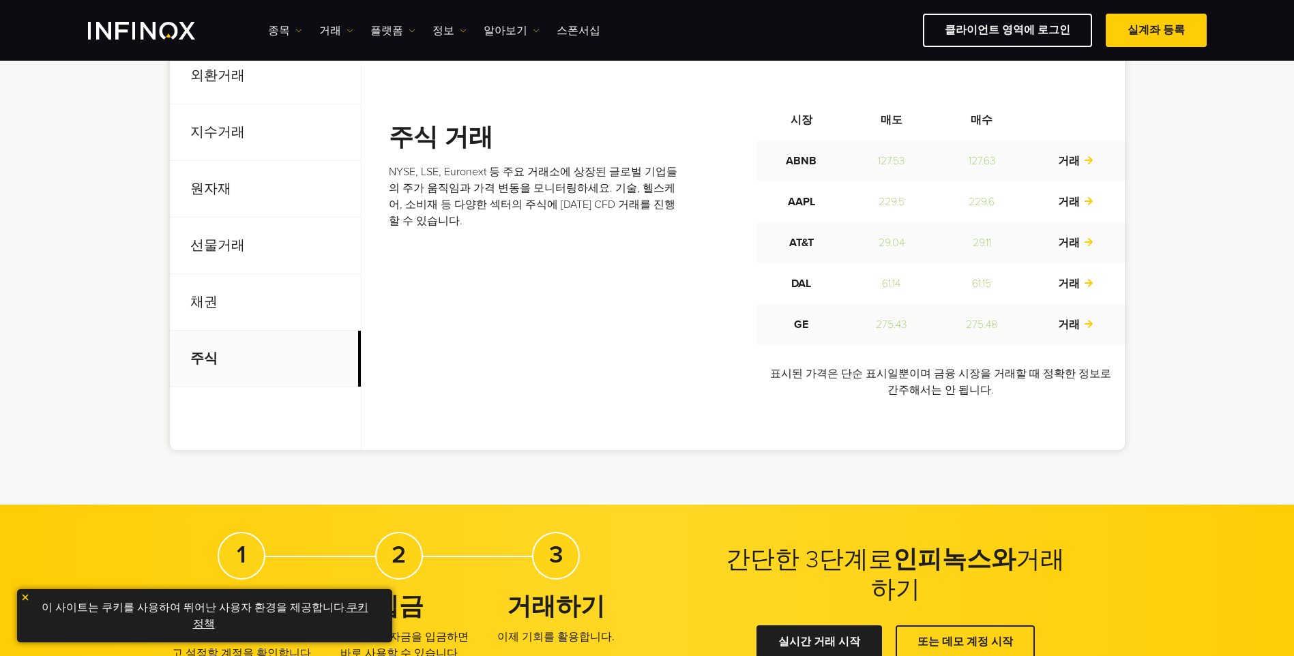
click at [247, 233] on p "선물거래" at bounding box center [265, 246] width 191 height 57
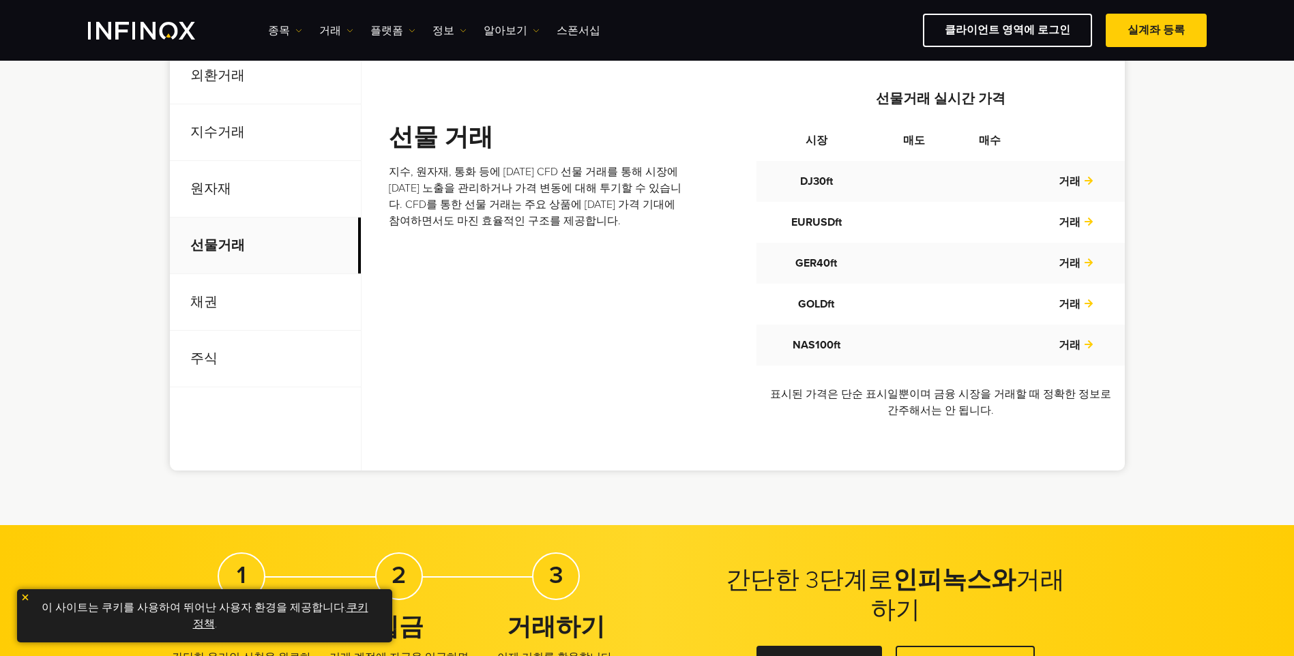
drag, startPoint x: 254, startPoint y: 211, endPoint x: 248, endPoint y: 203, distance: 10.2
click at [248, 203] on p "원자재" at bounding box center [265, 189] width 191 height 57
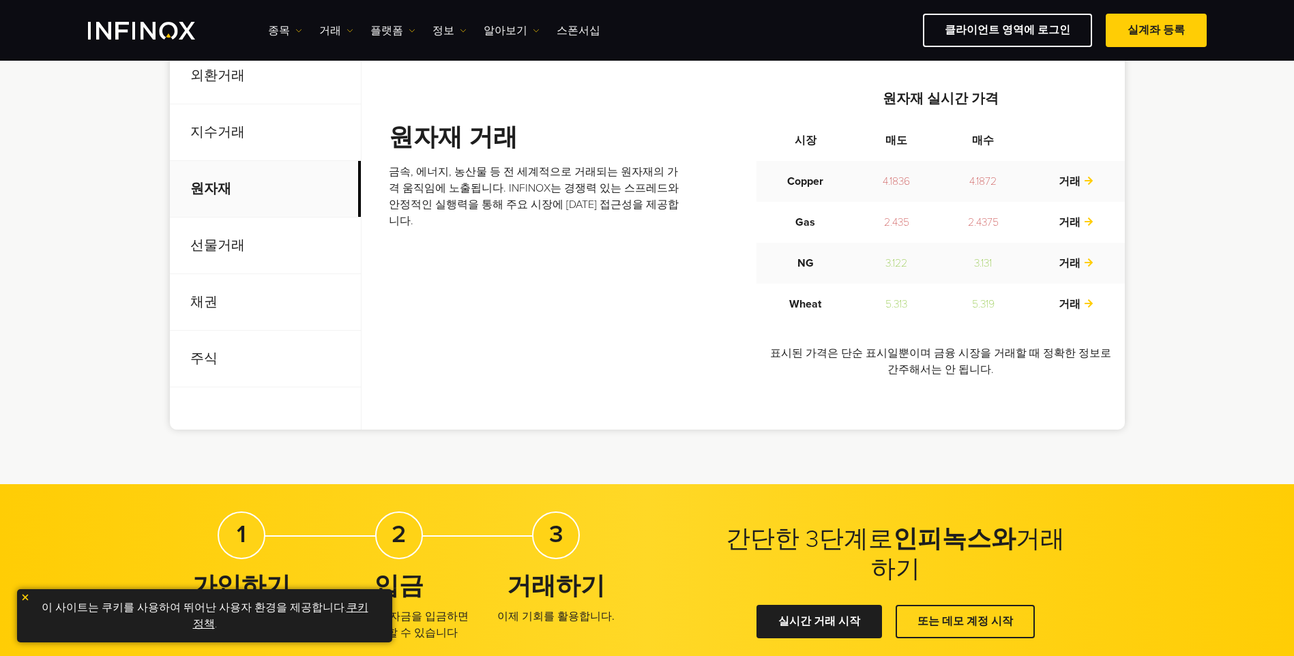
click at [249, 175] on p "원자재" at bounding box center [265, 189] width 191 height 57
click at [318, 26] on ul "종목 종목 상품 정보 거래 계정 데모" at bounding box center [434, 31] width 332 height 16
click at [327, 27] on link "거래" at bounding box center [336, 31] width 34 height 16
click at [295, 28] on img at bounding box center [298, 30] width 7 height 7
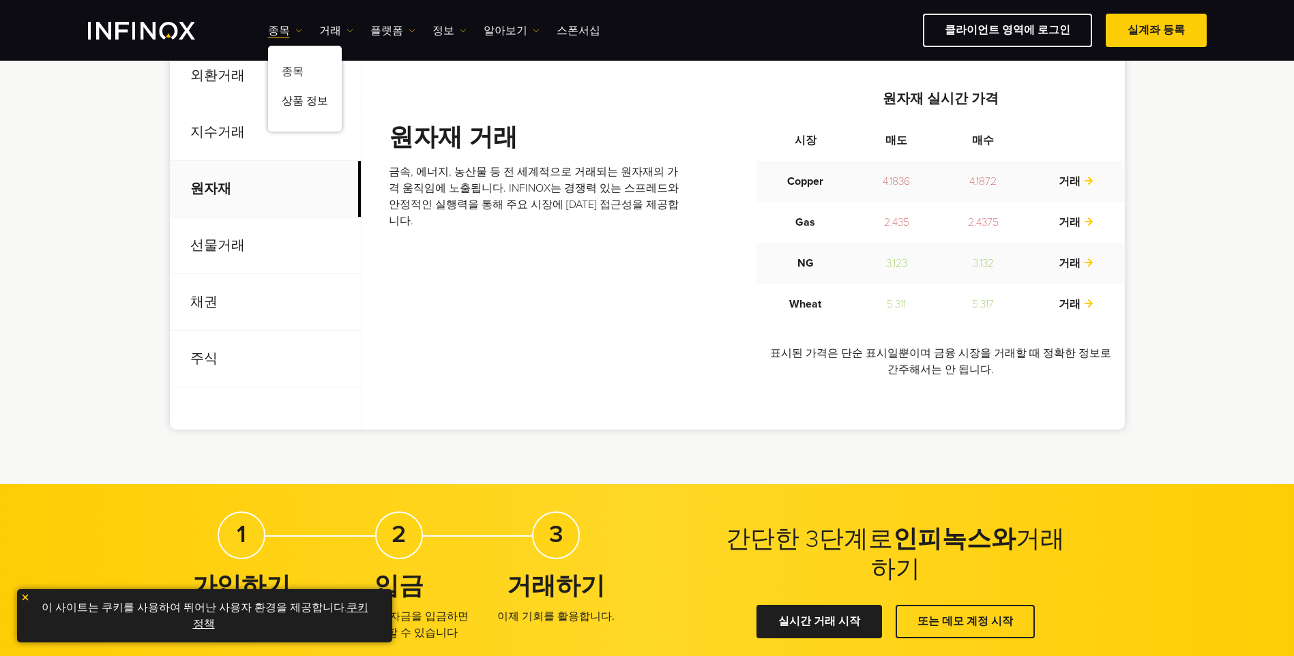
click at [445, 117] on div "원자재 거래 금속, 에너지, 농산물 등 전 세계적으로 거래되는 원자재의 가격 움직임에 노출됩니다. INFINOX는 경쟁력 있는 스프레드와 안정…" at bounding box center [757, 239] width 736 height 300
click at [217, 233] on p "선물거래" at bounding box center [265, 246] width 191 height 57
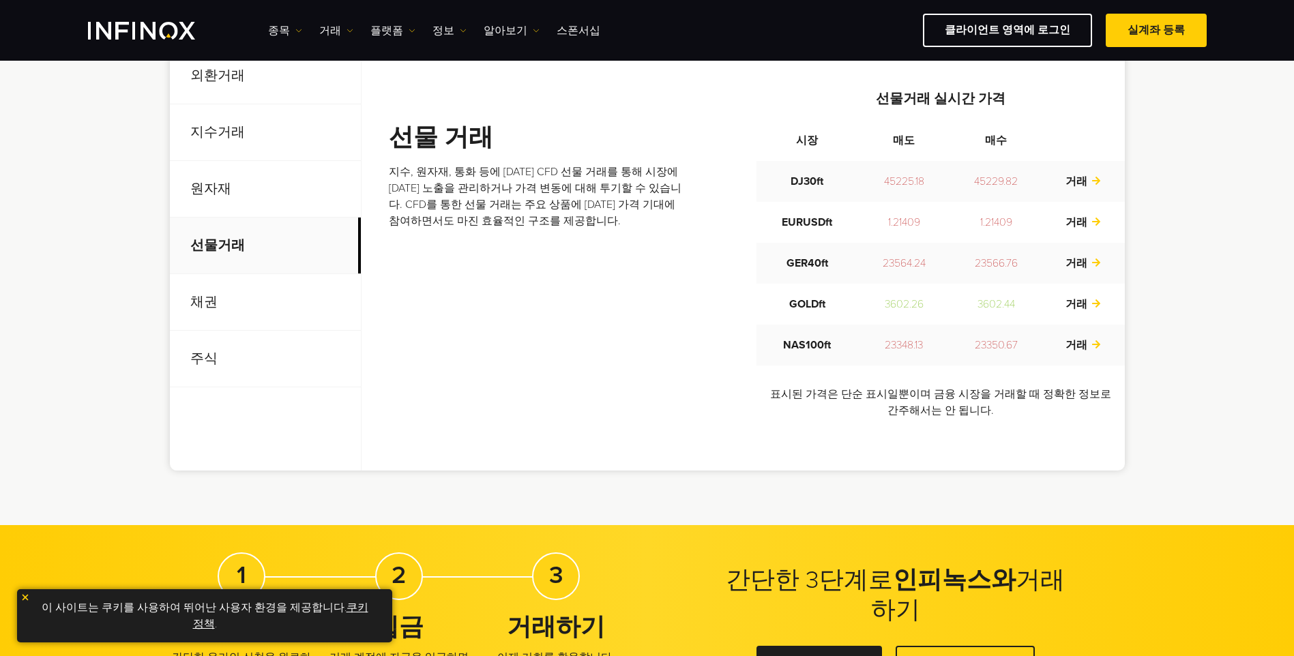
click at [203, 149] on p "지수거래" at bounding box center [265, 132] width 191 height 57
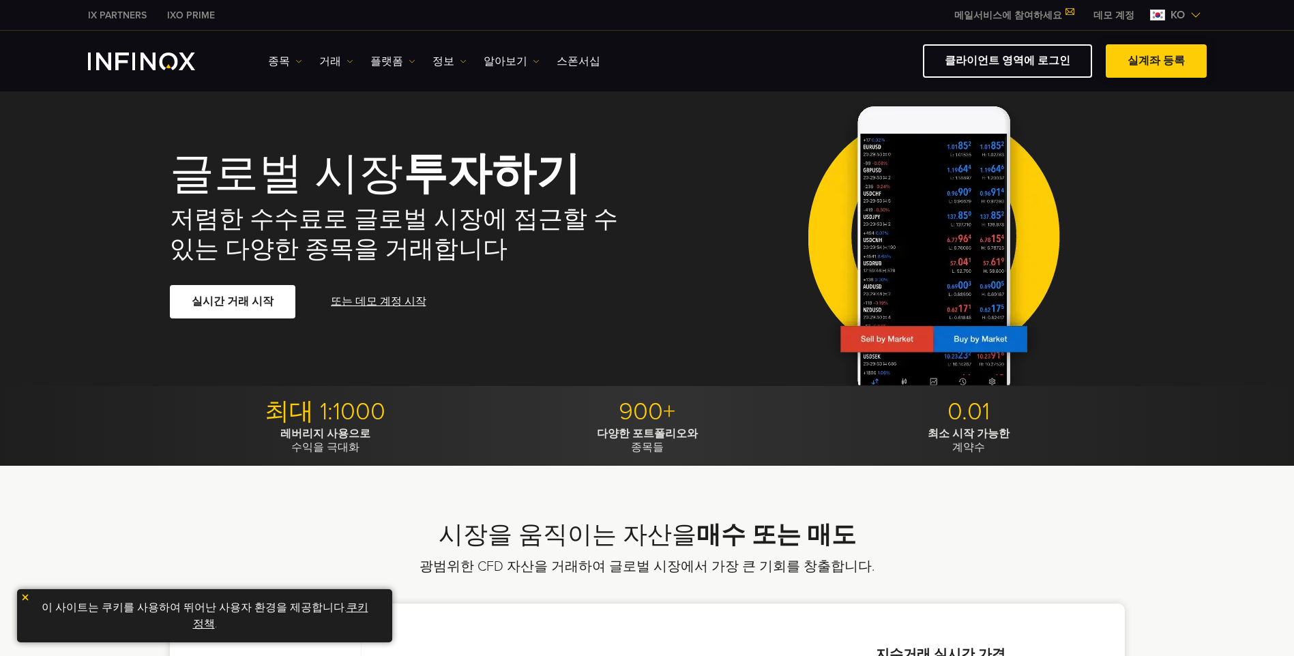
click at [1156, 61] on span at bounding box center [1156, 61] width 0 height 0
